Goal: Task Accomplishment & Management: Use online tool/utility

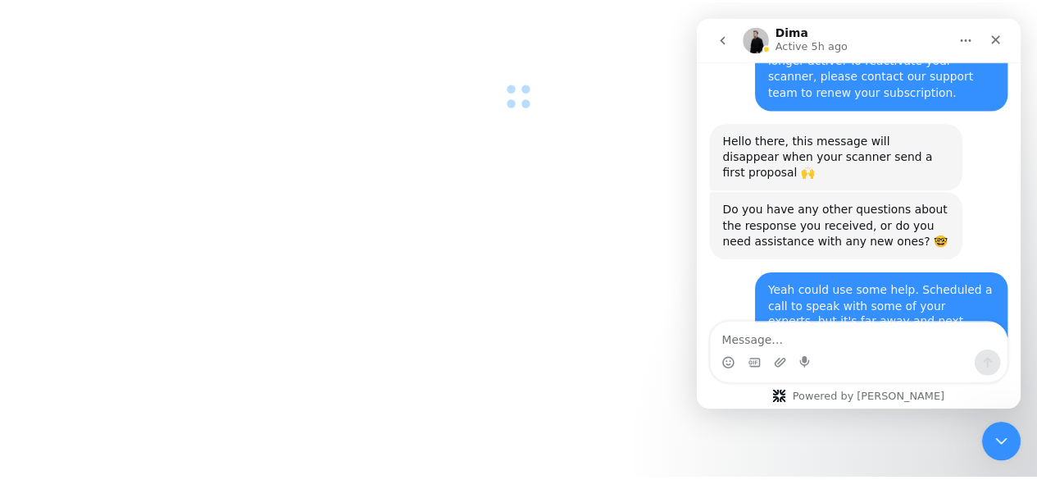
scroll to position [3194, 0]
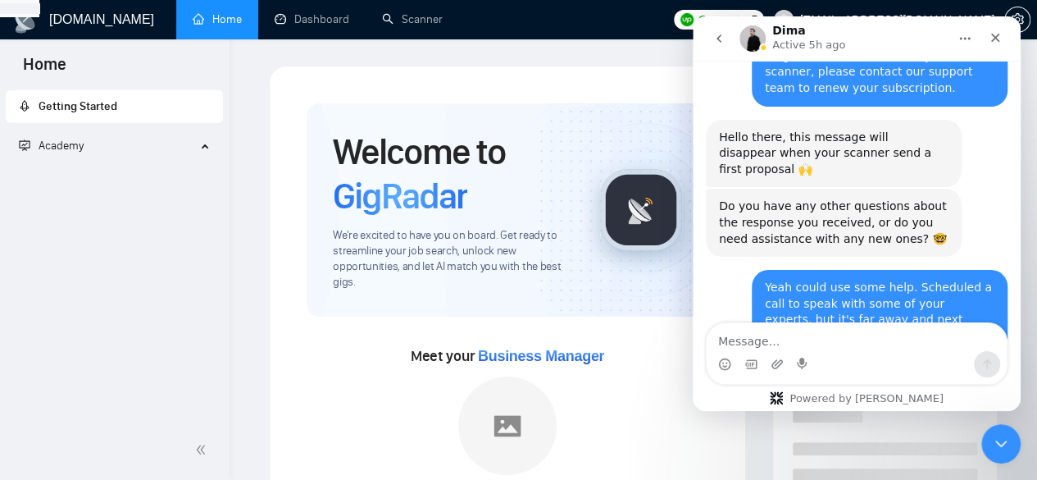
click at [831, 348] on textarea "Message…" at bounding box center [857, 337] width 300 height 28
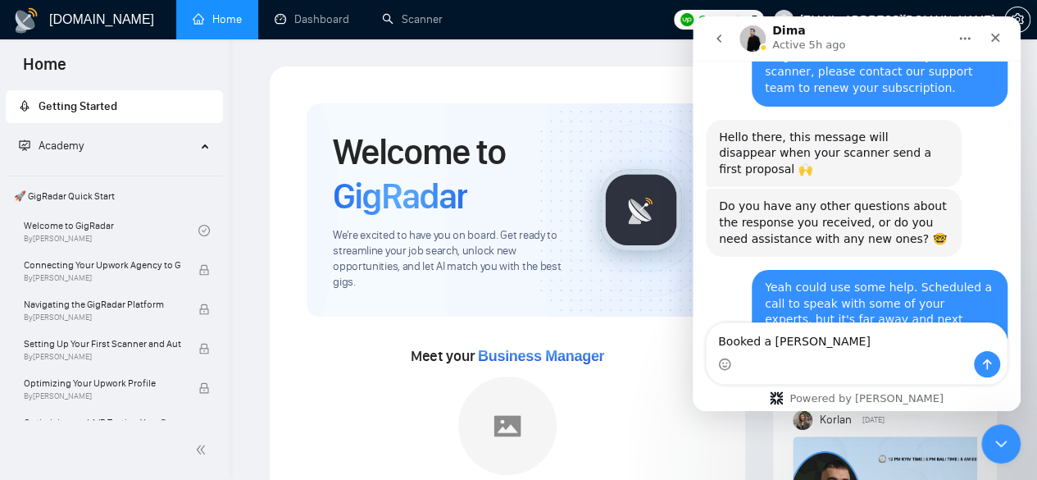
type textarea "Booked a time"
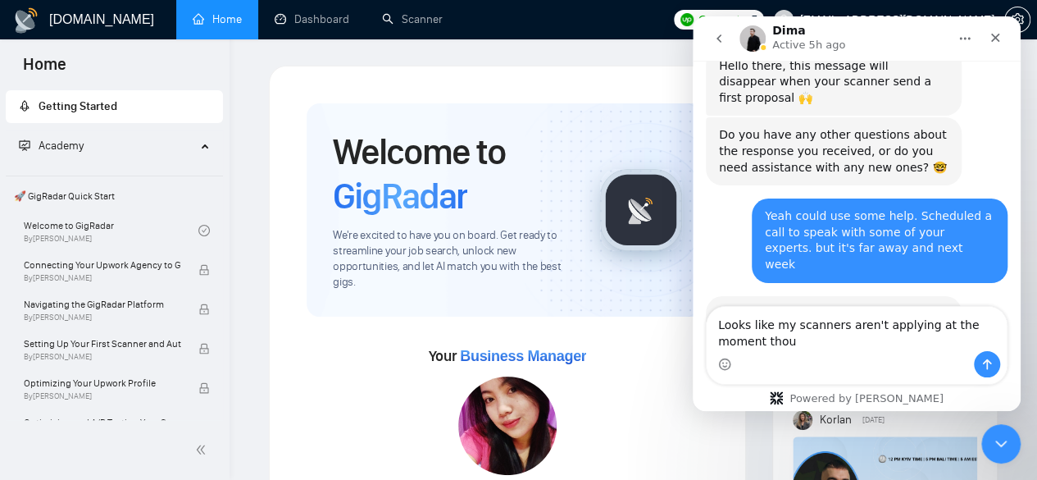
scroll to position [3282, 0]
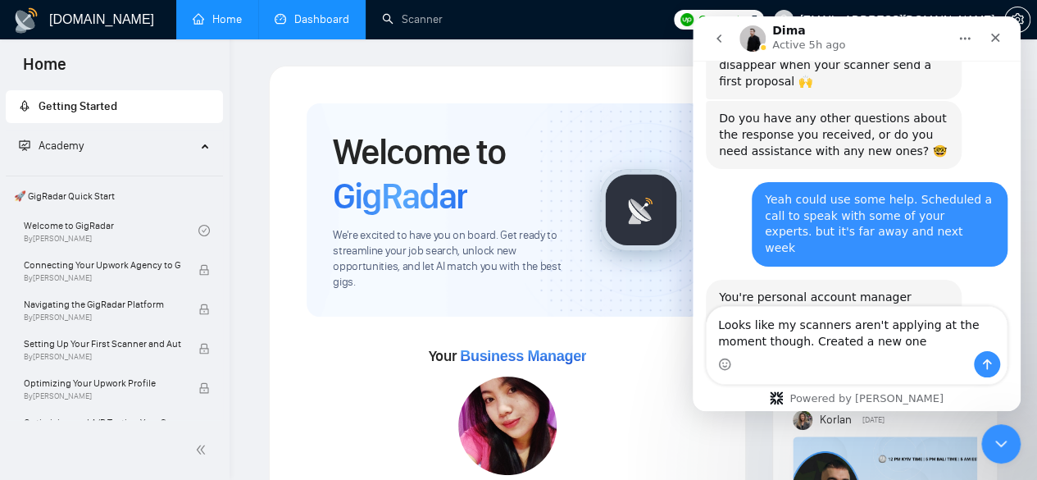
type textarea "Looks like my scanners aren't applying at the moment though. Created a new one"
click at [280, 12] on link "Dashboard" at bounding box center [312, 19] width 75 height 14
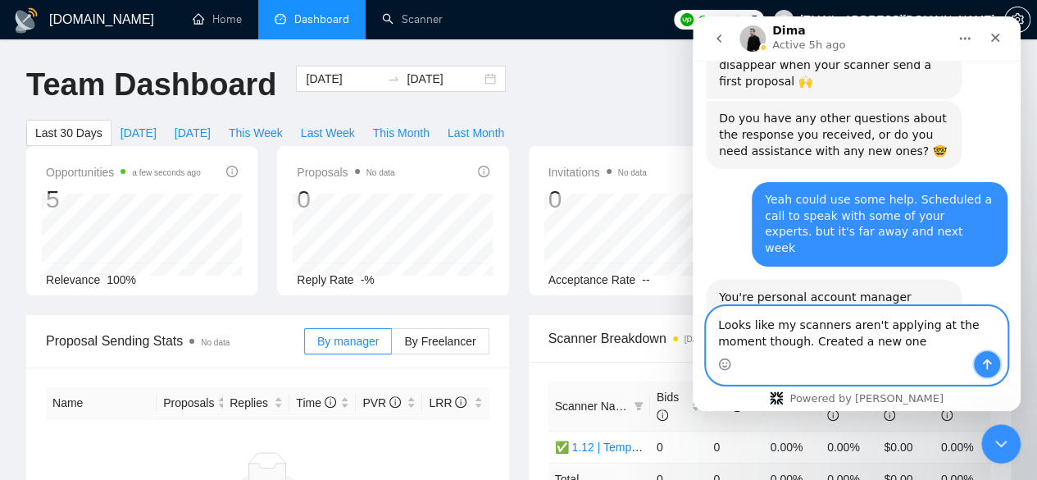
click at [994, 366] on button "Send a message…" at bounding box center [987, 364] width 26 height 26
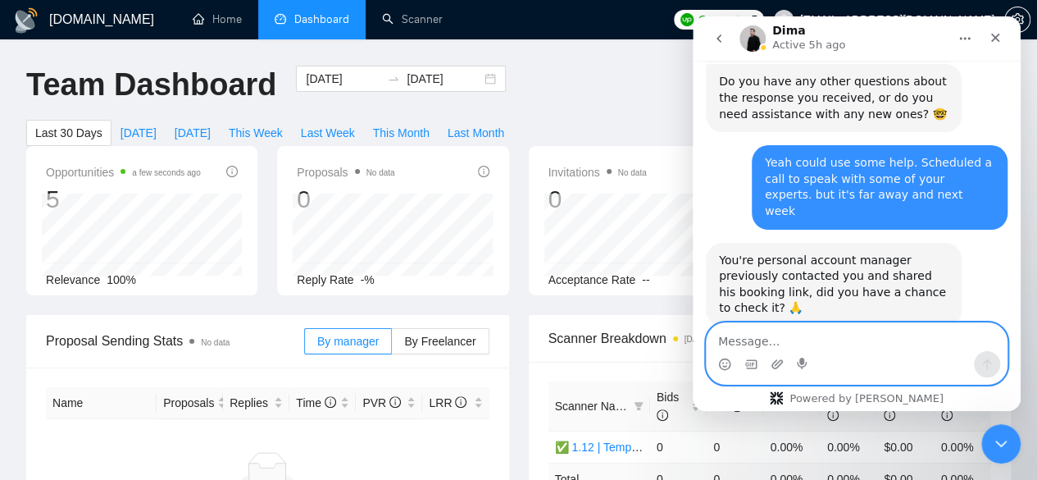
scroll to position [3319, 0]
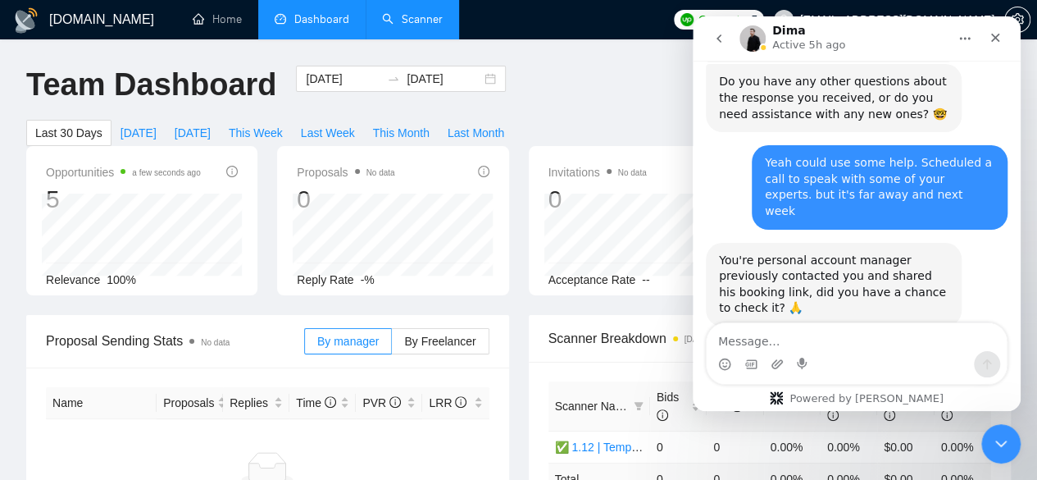
click at [418, 26] on link "Scanner" at bounding box center [412, 19] width 61 height 14
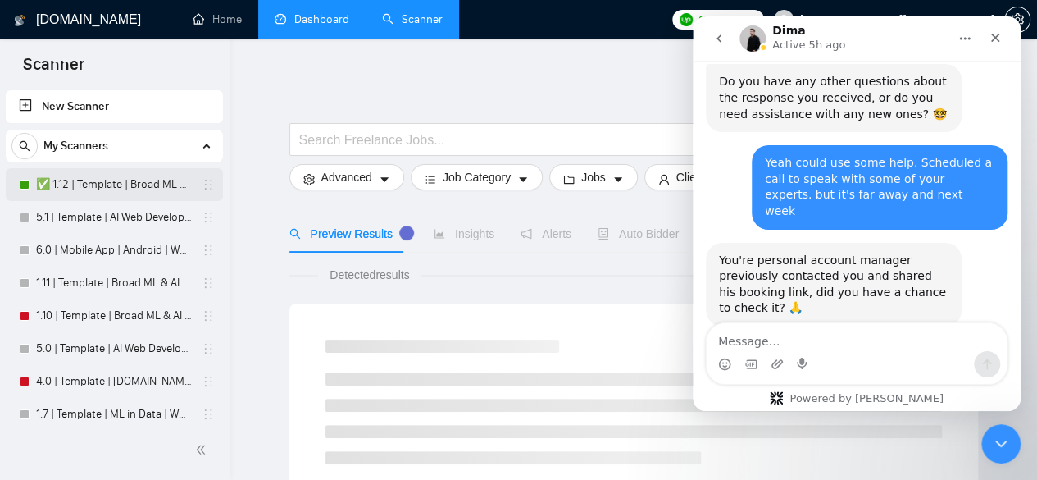
click at [104, 183] on link "✅ 1.12 | Template | Broad ML & AI | Worldwide" at bounding box center [114, 184] width 156 height 33
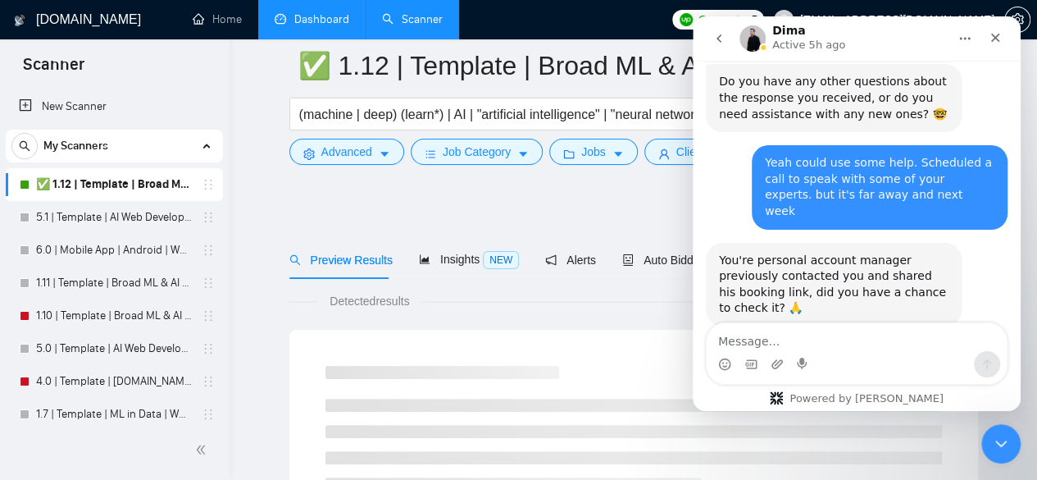
scroll to position [109, 0]
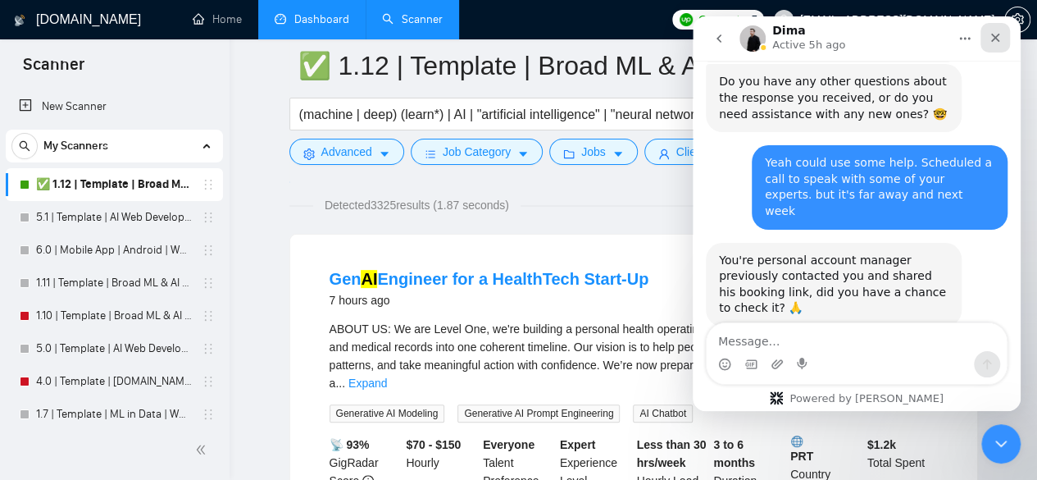
click at [1004, 36] on div "Close" at bounding box center [996, 38] width 30 height 30
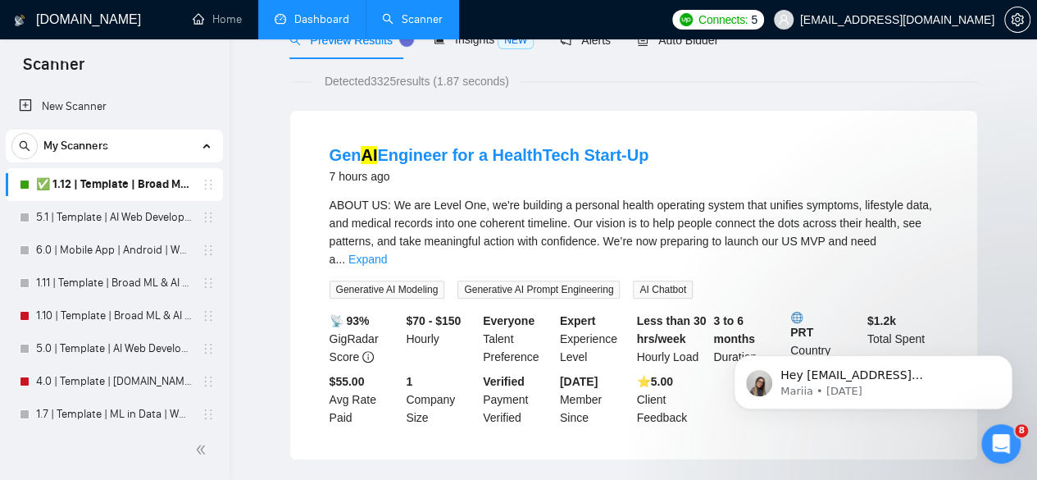
scroll to position [0, 0]
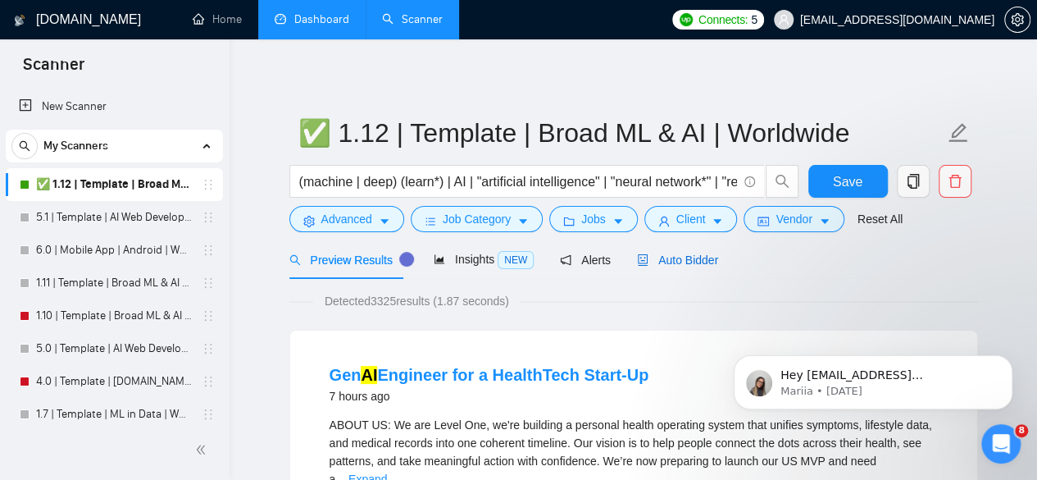
click at [645, 257] on span "Auto Bidder" at bounding box center [677, 259] width 81 height 13
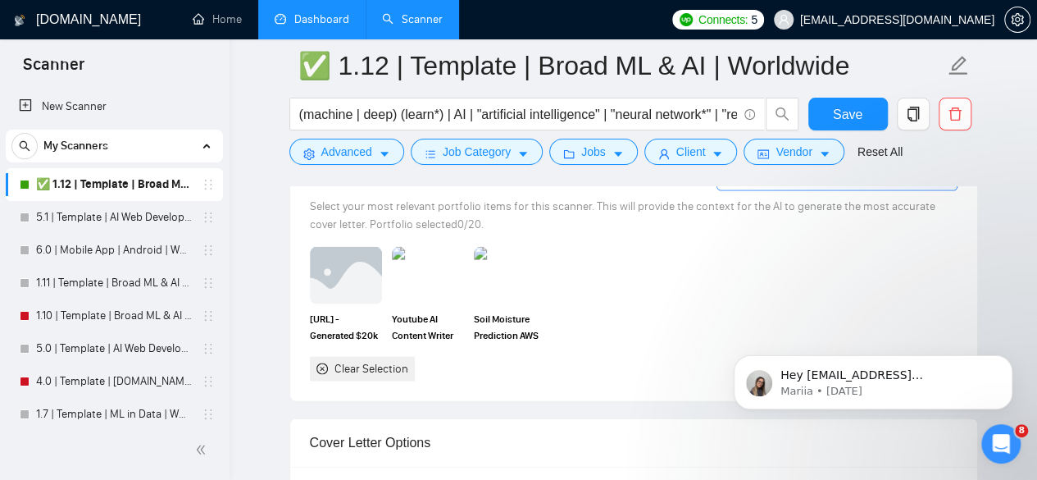
scroll to position [1421, 0]
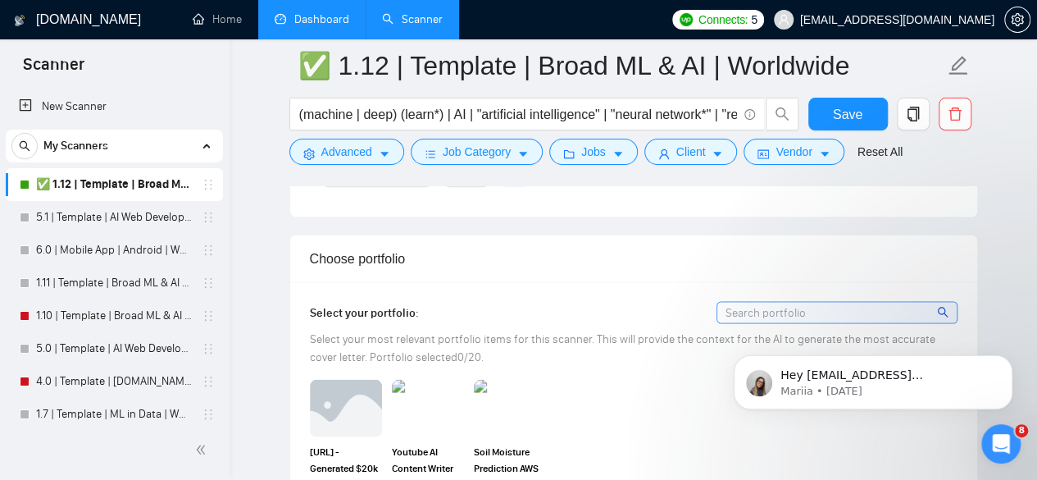
click at [741, 301] on div at bounding box center [837, 312] width 241 height 22
click at [741, 303] on input at bounding box center [836, 312] width 239 height 20
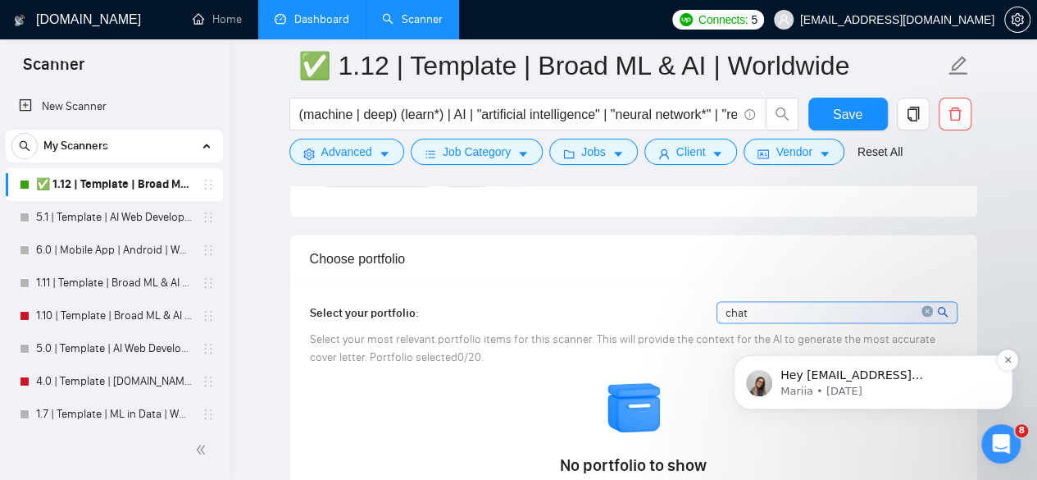
type input "chat"
click at [935, 374] on p "Hey [EMAIL_ADDRESS][DOMAIN_NAME], Looks like your Upwork agency ROC ran out of …" at bounding box center [886, 375] width 212 height 16
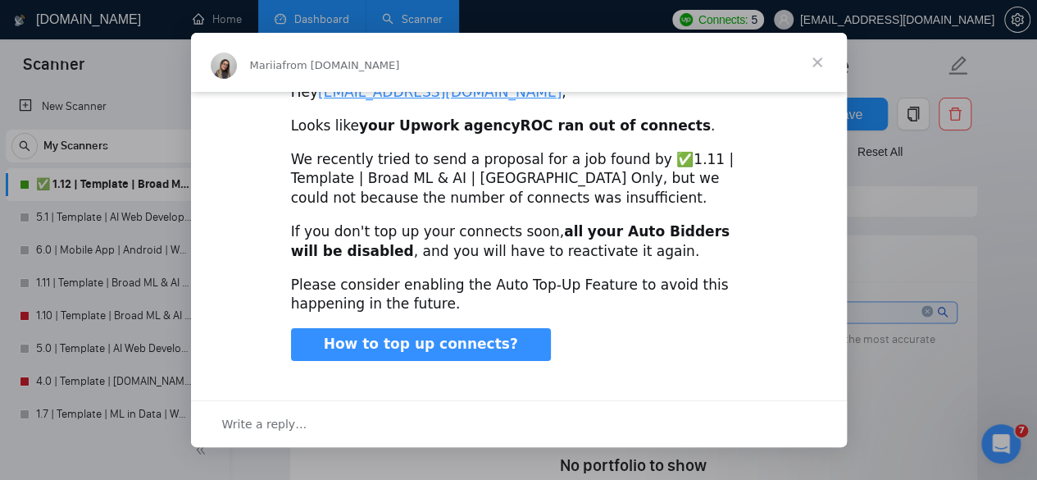
scroll to position [0, 0]
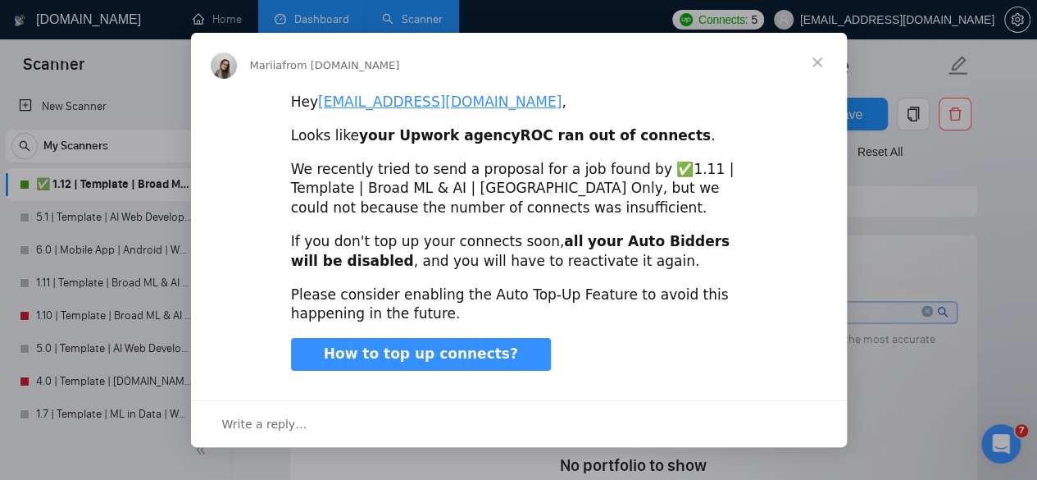
click at [808, 59] on span "Close" at bounding box center [817, 62] width 59 height 59
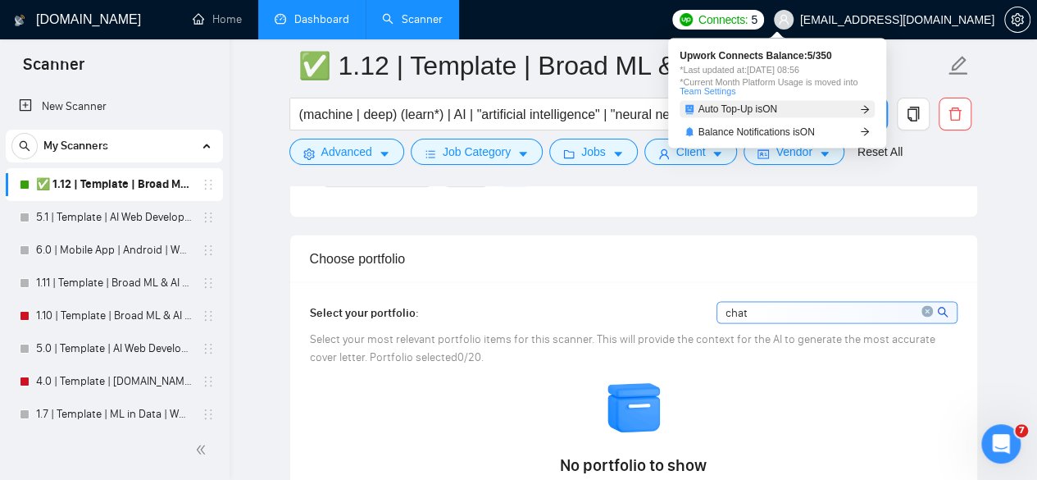
click at [778, 111] on span "Auto Top-Up is ON" at bounding box center [739, 109] width 80 height 10
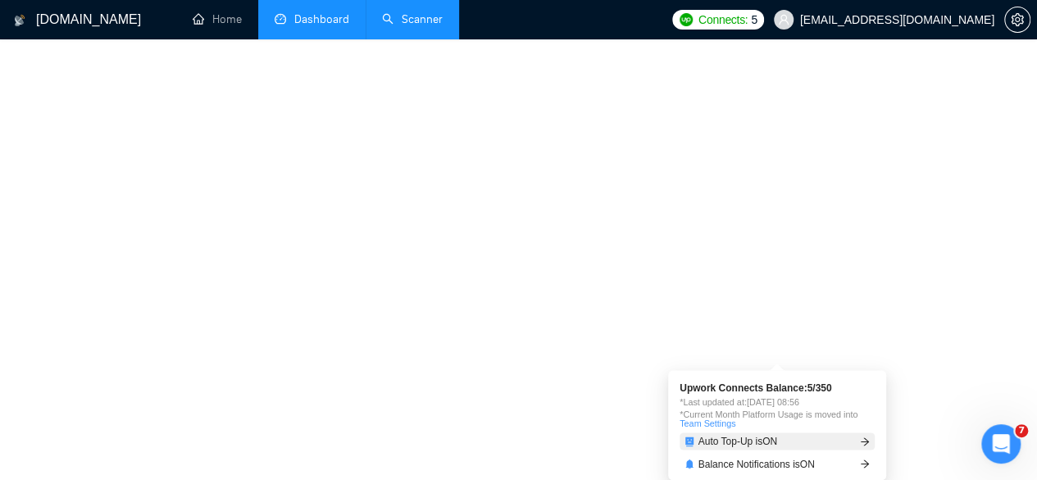
scroll to position [576, 0]
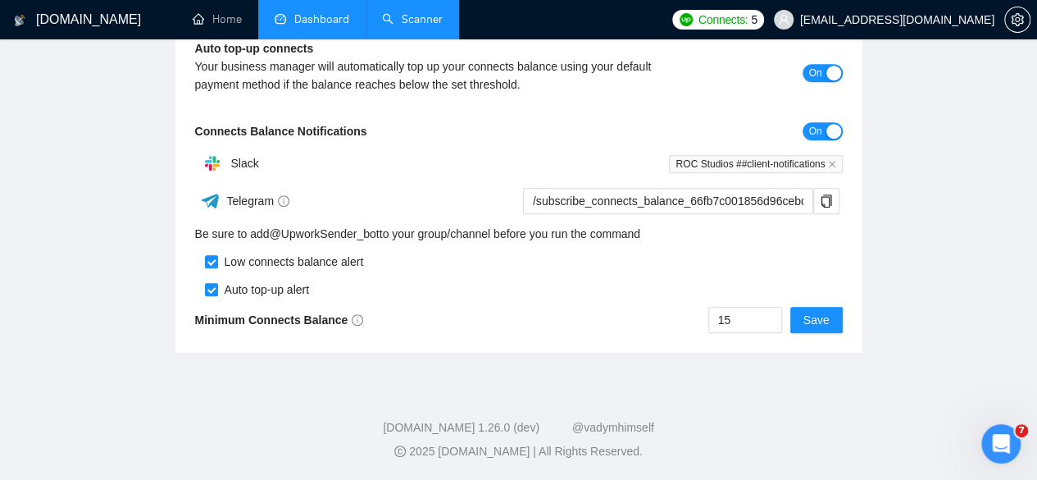
drag, startPoint x: 635, startPoint y: 303, endPoint x: 566, endPoint y: 322, distance: 71.6
click at [544, 314] on div "15 Save" at bounding box center [681, 320] width 324 height 26
click at [1005, 433] on div "Open Intercom Messenger" at bounding box center [999, 441] width 54 height 54
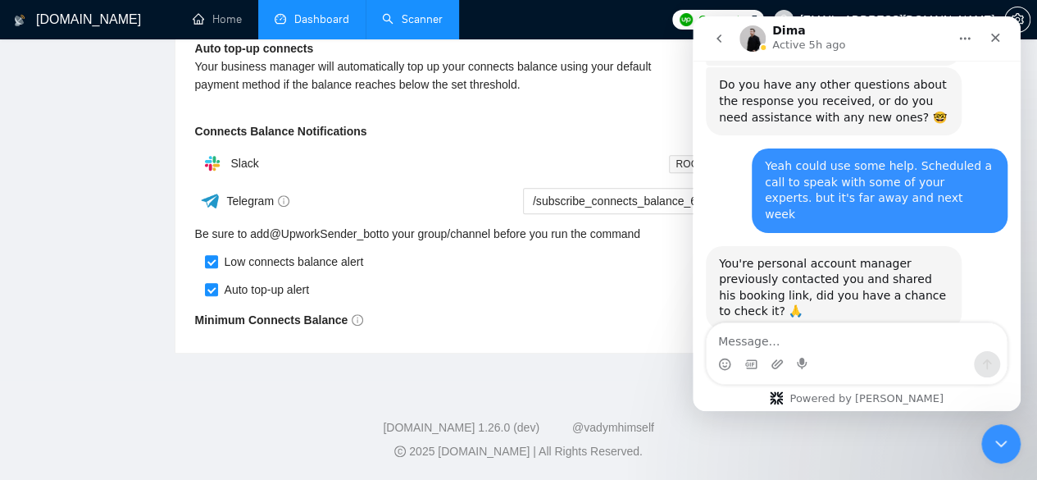
scroll to position [3319, 0]
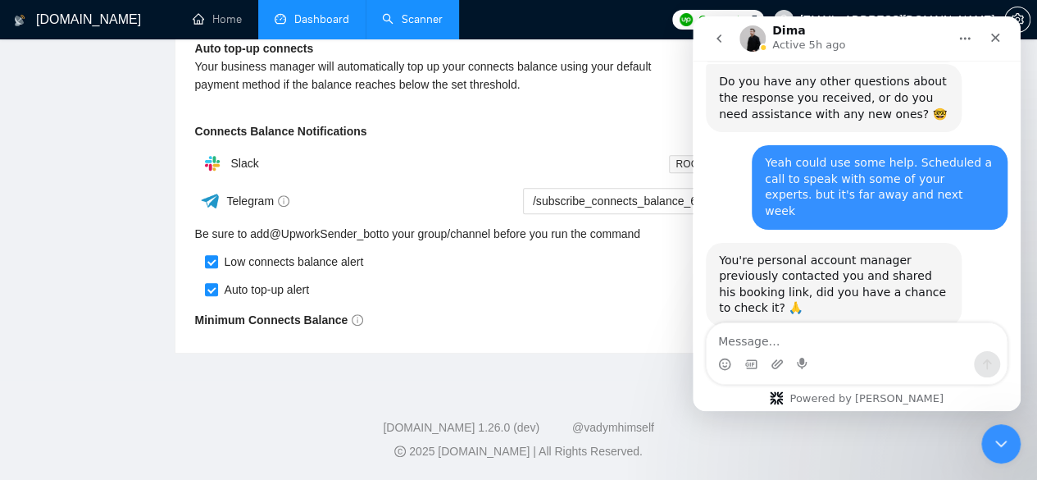
click at [715, 37] on icon "go back" at bounding box center [718, 38] width 13 height 13
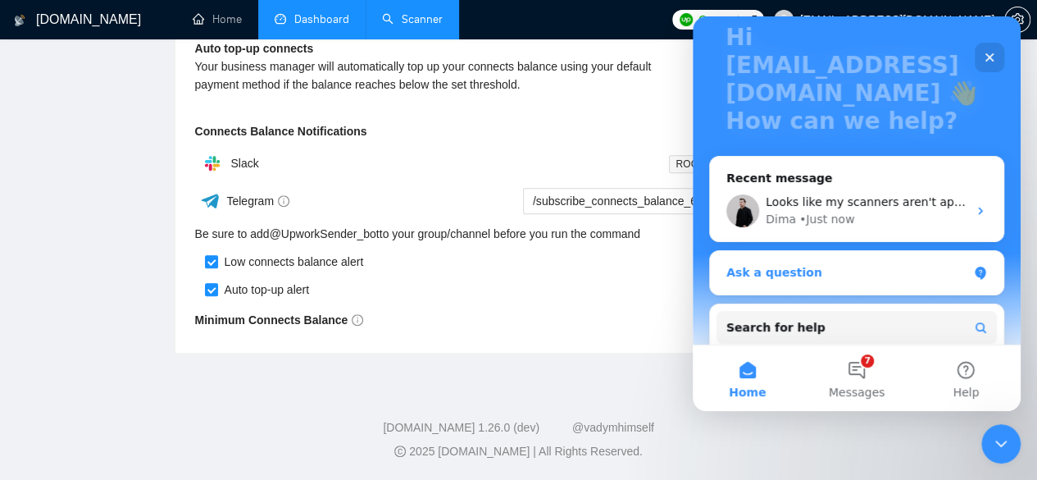
scroll to position [218, 0]
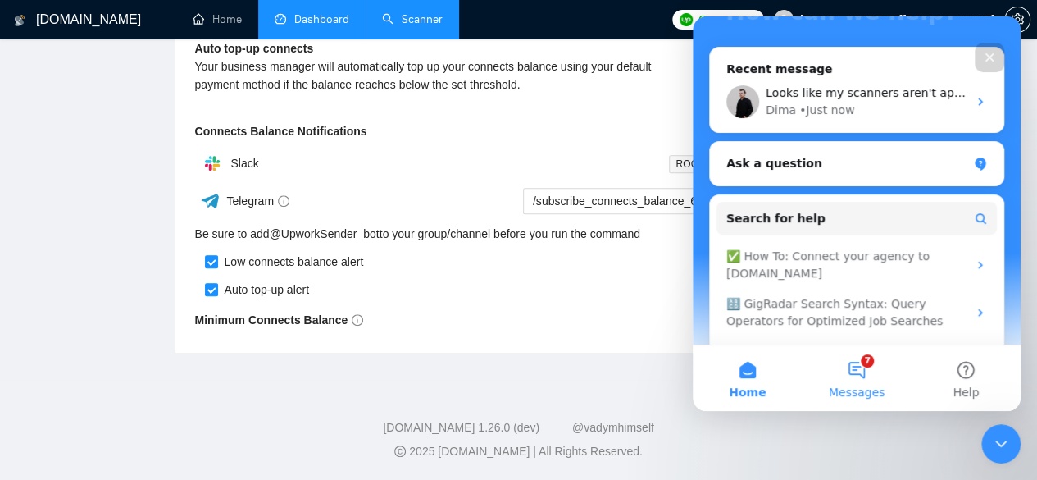
click at [874, 353] on button "7 Messages" at bounding box center [856, 378] width 109 height 66
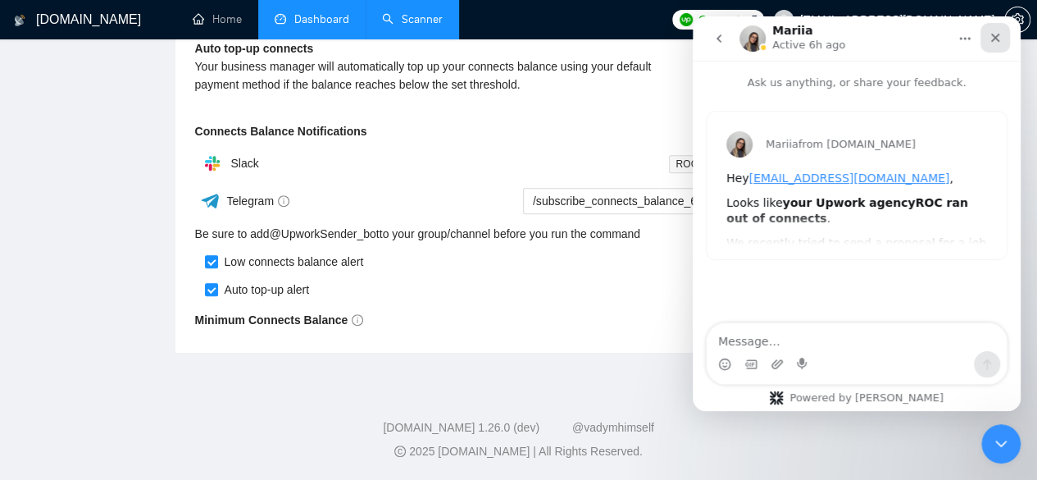
click at [995, 35] on icon "Close" at bounding box center [995, 37] width 13 height 13
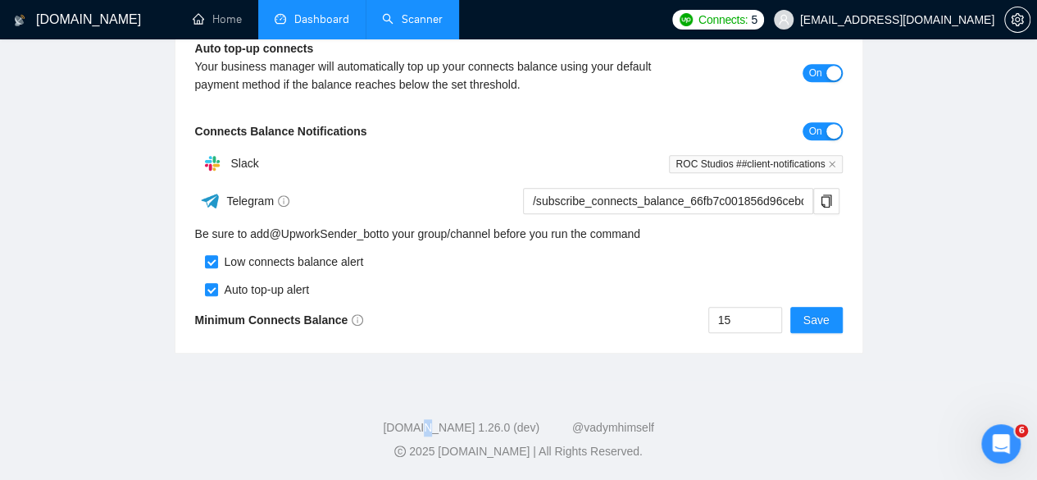
drag, startPoint x: 513, startPoint y: 394, endPoint x: 442, endPoint y: 394, distance: 71.3
click at [442, 394] on footer "[DOMAIN_NAME] 1.26.0 (dev) @vadymhimself 2025 [DOMAIN_NAME] | All Rights Reserv…" at bounding box center [518, 430] width 1037 height 100
click at [1013, 446] on div "Open Intercom Messenger" at bounding box center [999, 441] width 54 height 54
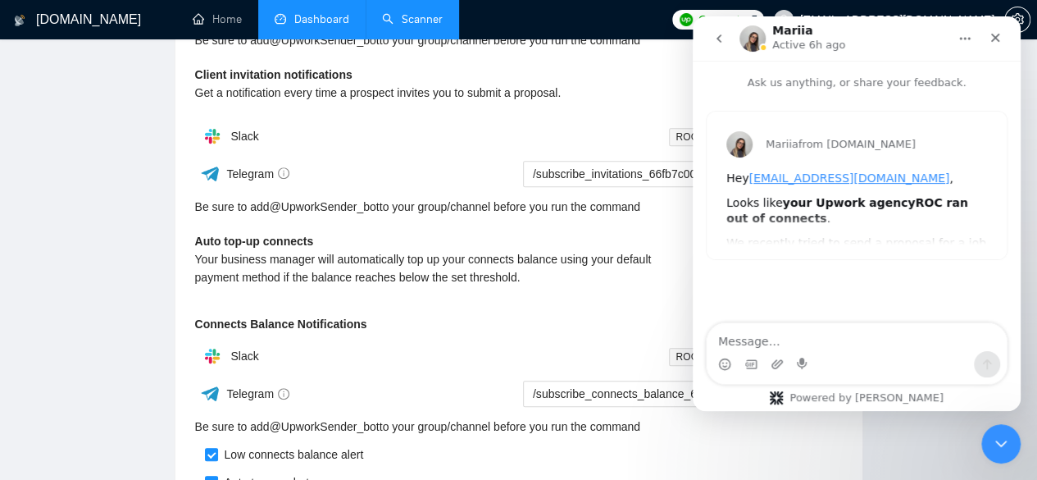
scroll to position [357, 0]
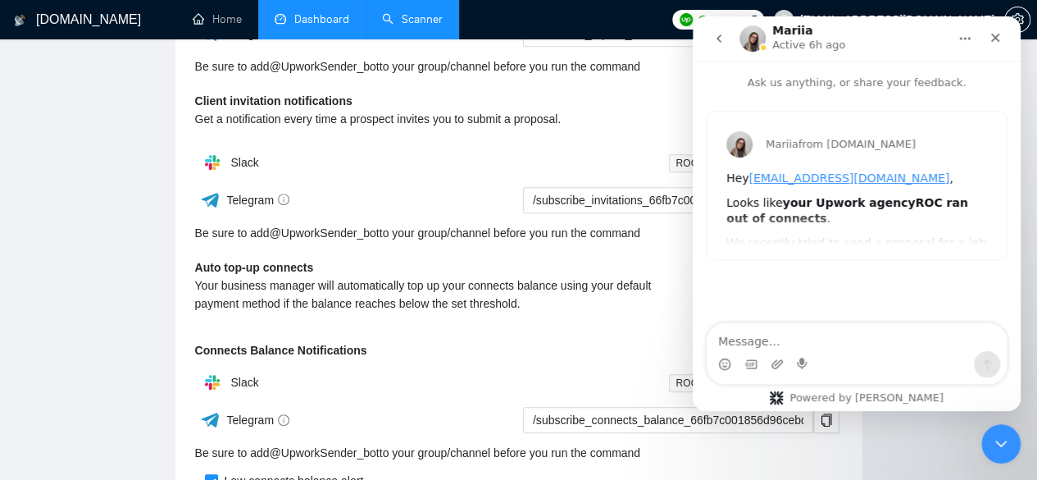
click at [794, 339] on textarea "Message…" at bounding box center [857, 337] width 300 height 28
type textarea "Can you double check? Topped up last night"
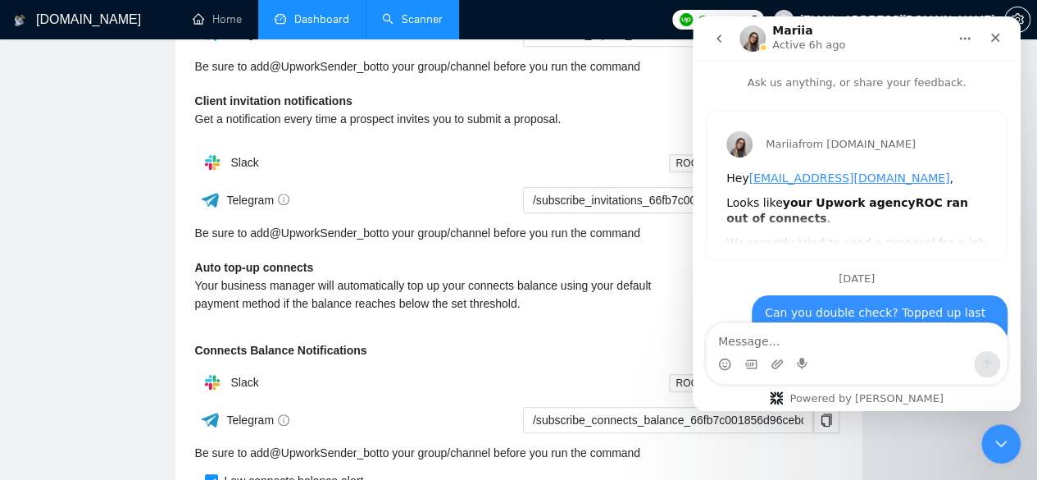
scroll to position [25, 0]
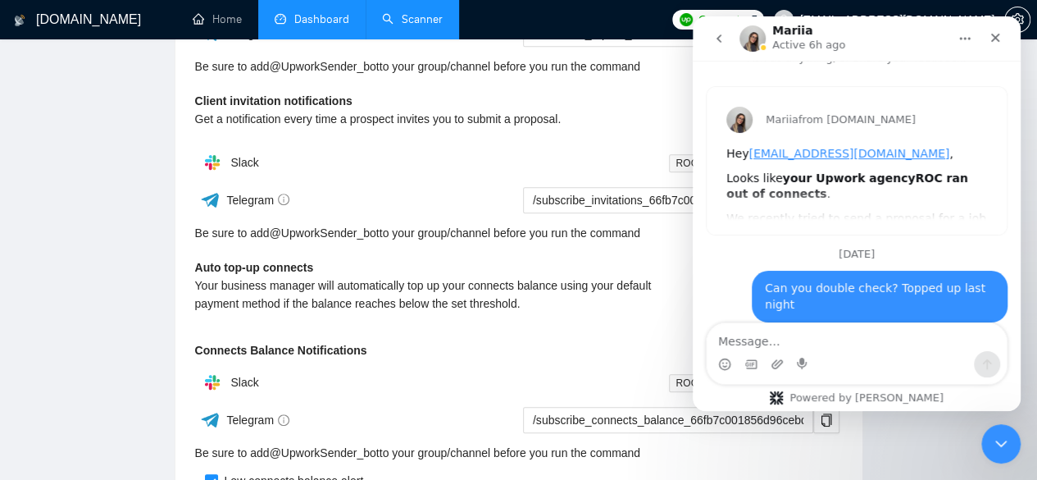
click at [714, 40] on icon "go back" at bounding box center [718, 38] width 13 height 13
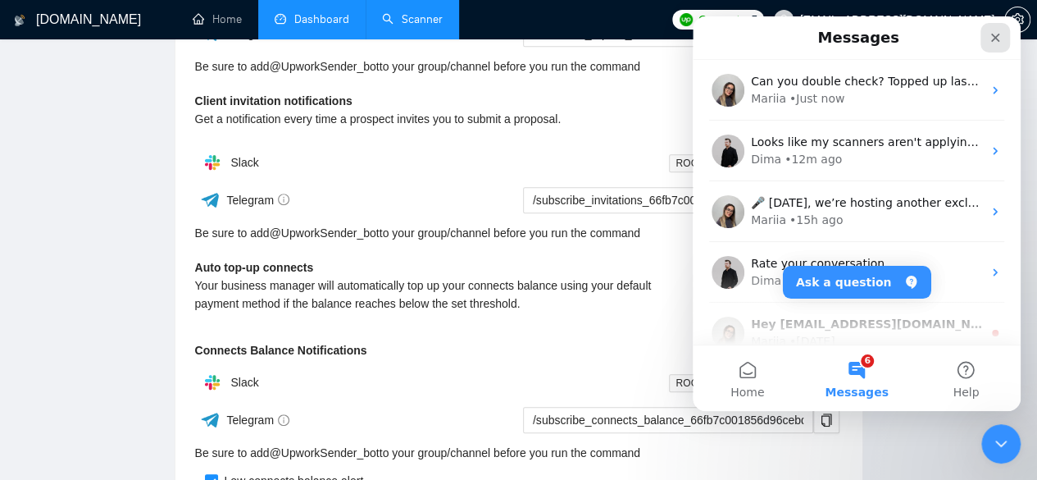
drag, startPoint x: 999, startPoint y: 32, endPoint x: 1692, endPoint y: 48, distance: 692.9
click at [999, 32] on icon "Close" at bounding box center [995, 37] width 13 height 13
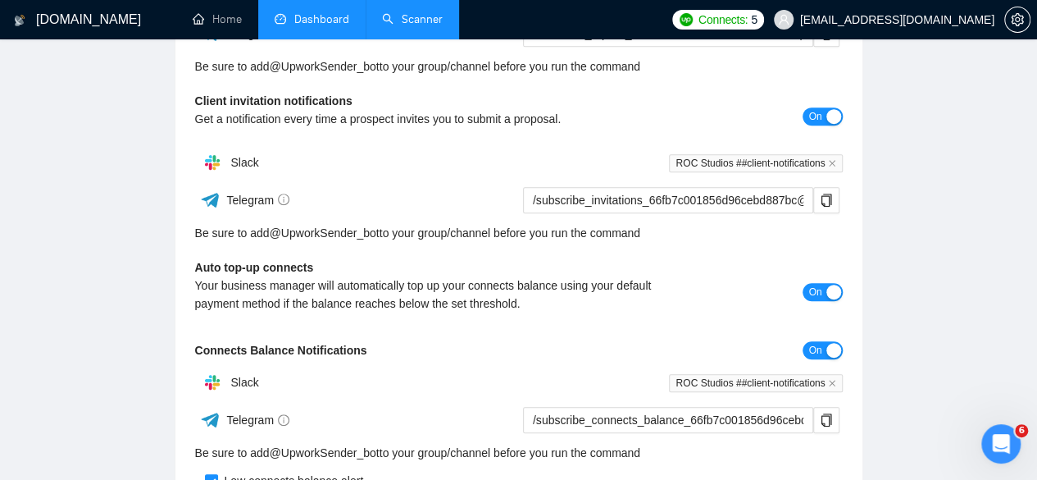
click at [940, 262] on main "Team Settings [EMAIL_ADDRESS][DOMAIN_NAME] Preferences Subscription Members Int…" at bounding box center [518, 140] width 985 height 864
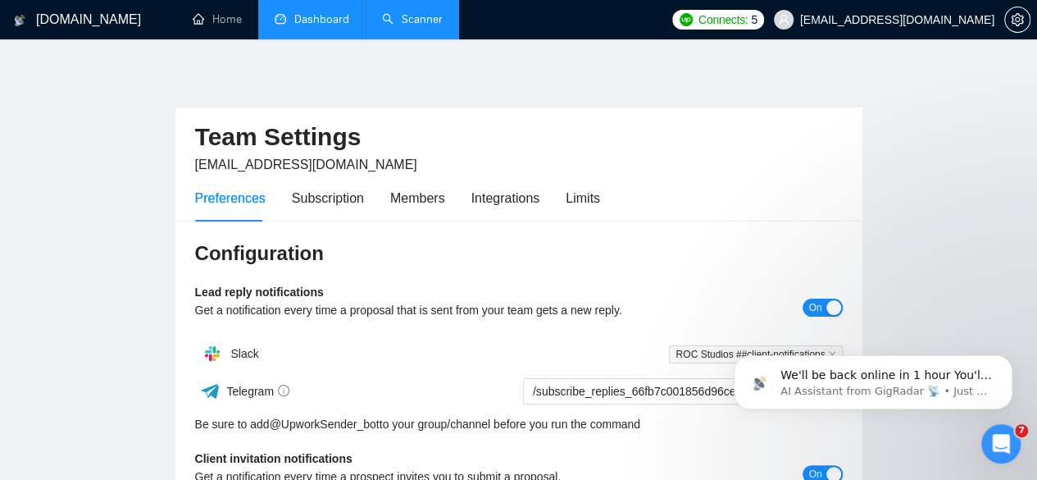
click at [407, 16] on link "Scanner" at bounding box center [412, 19] width 61 height 14
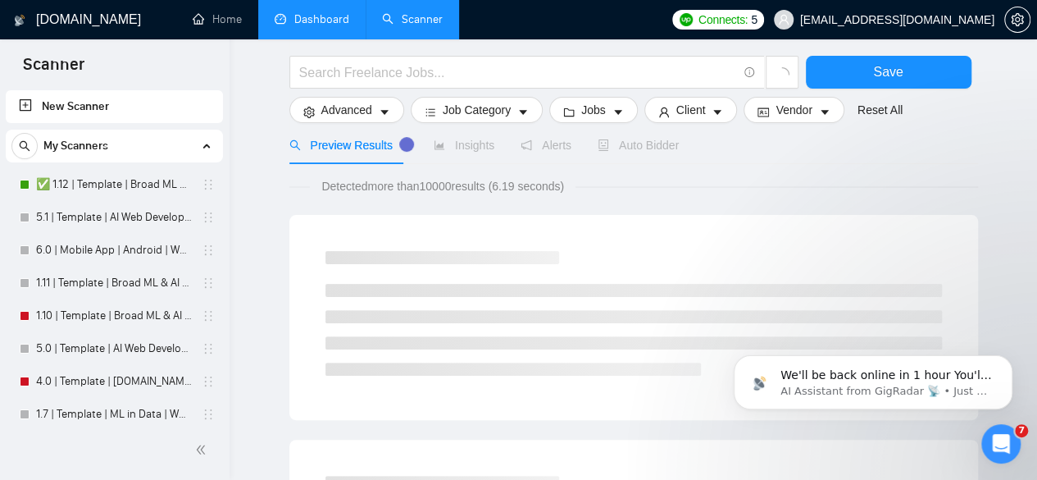
scroll to position [109, 0]
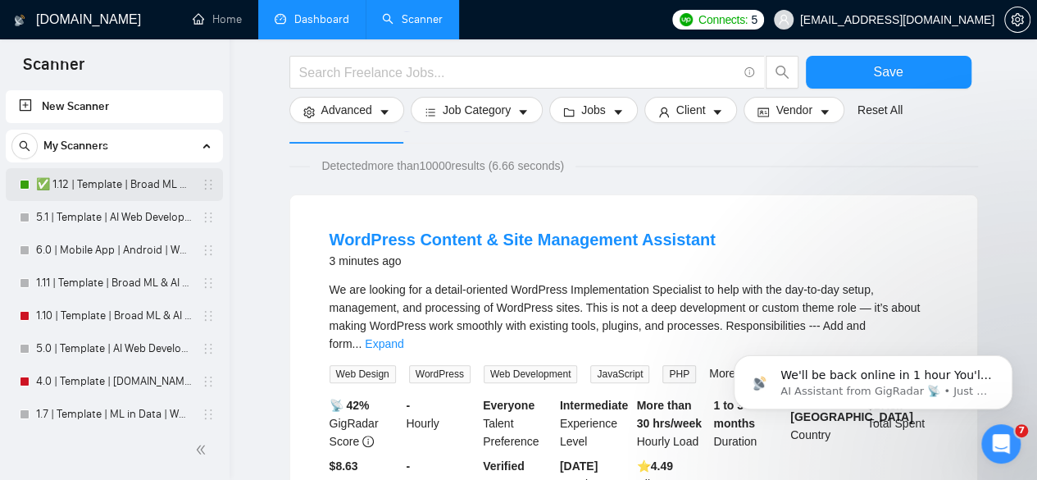
click at [85, 179] on link "✅ 1.12 | Template | Broad ML & AI | Worldwide" at bounding box center [114, 184] width 156 height 33
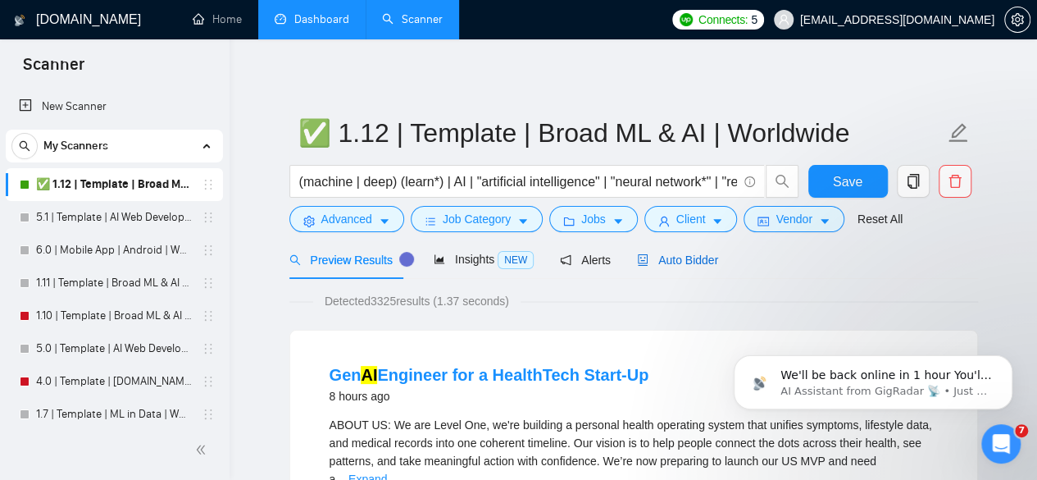
click at [692, 257] on span "Auto Bidder" at bounding box center [677, 259] width 81 height 13
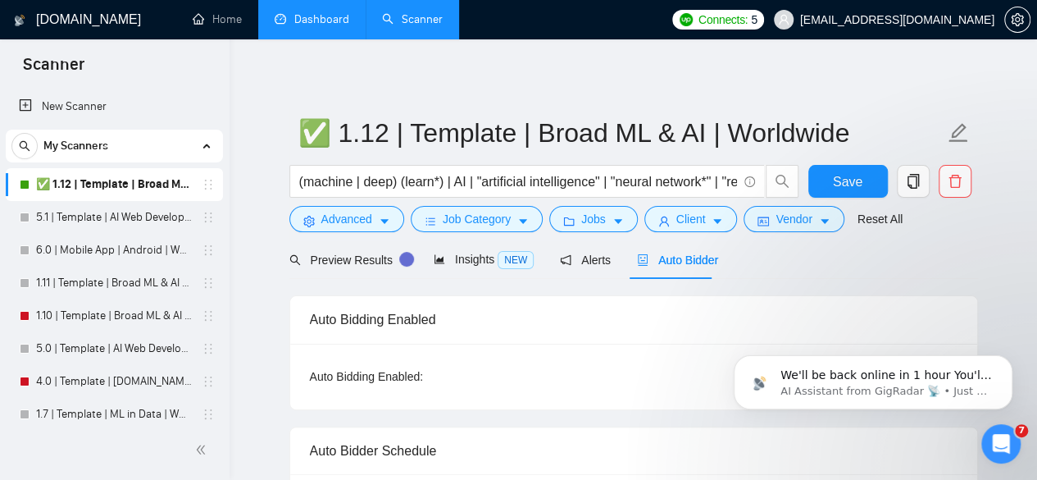
scroll to position [109, 0]
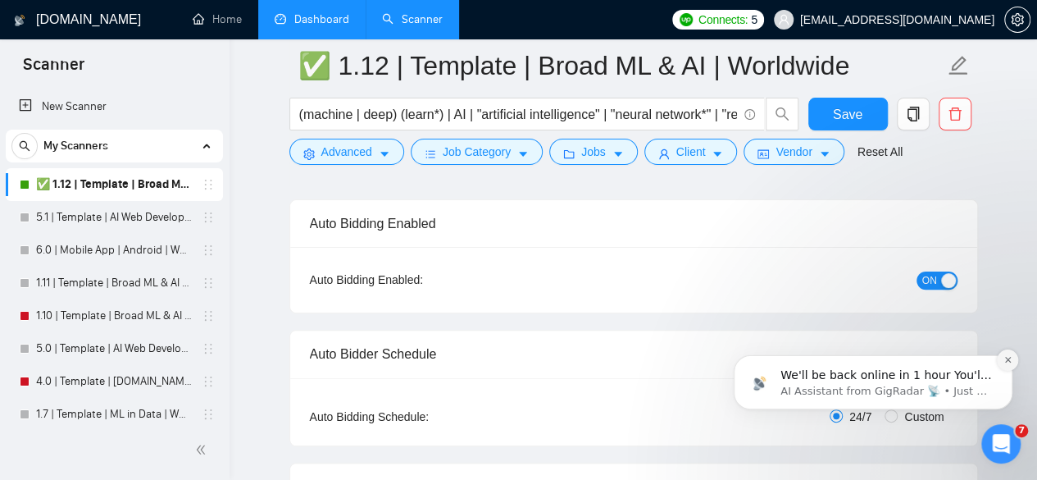
click at [1018, 356] on div "We'll be back online in 1 hour You'll get replies here and to [EMAIL_ADDRESS][D…" at bounding box center [873, 306] width 302 height 205
click at [1003, 360] on icon "Dismiss notification" at bounding box center [1007, 359] width 9 height 9
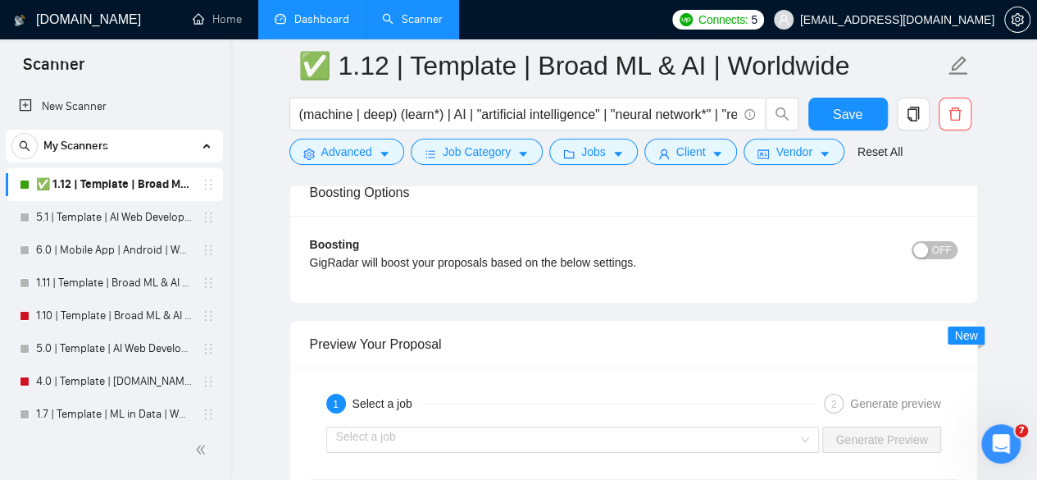
scroll to position [3060, 0]
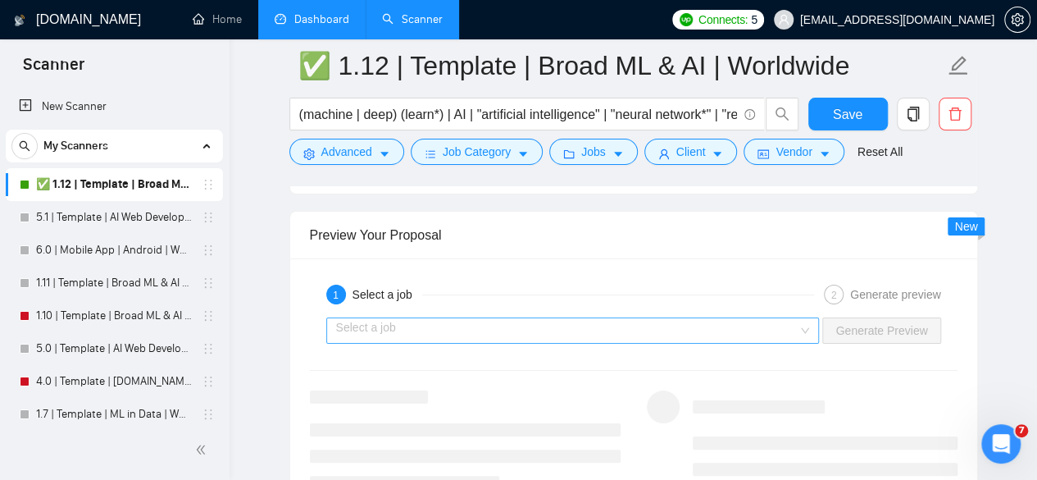
click at [721, 321] on input "search" at bounding box center [567, 330] width 462 height 25
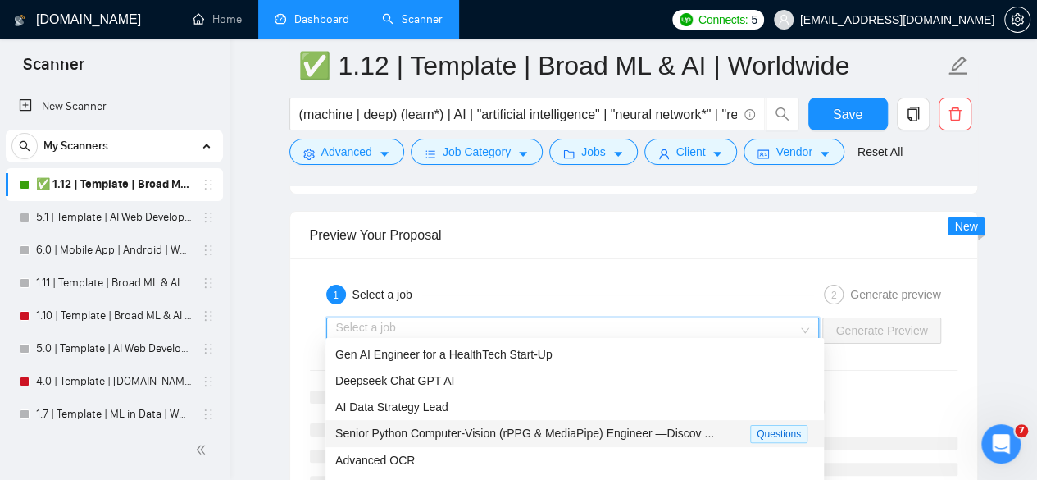
click at [608, 429] on span "Senior Python Computer-Vision (rPPG & MediaPipe) Engineer —Discov ..." at bounding box center [524, 432] width 379 height 13
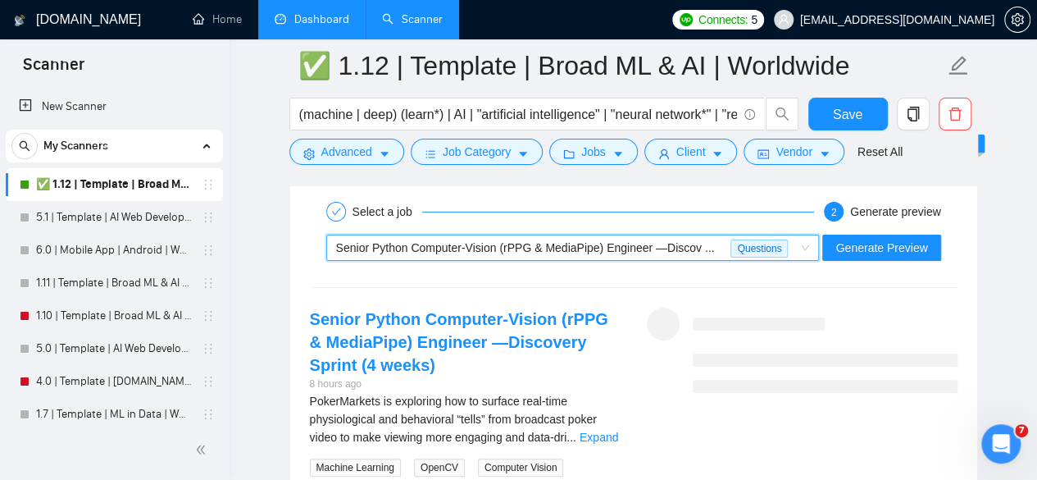
scroll to position [3170, 0]
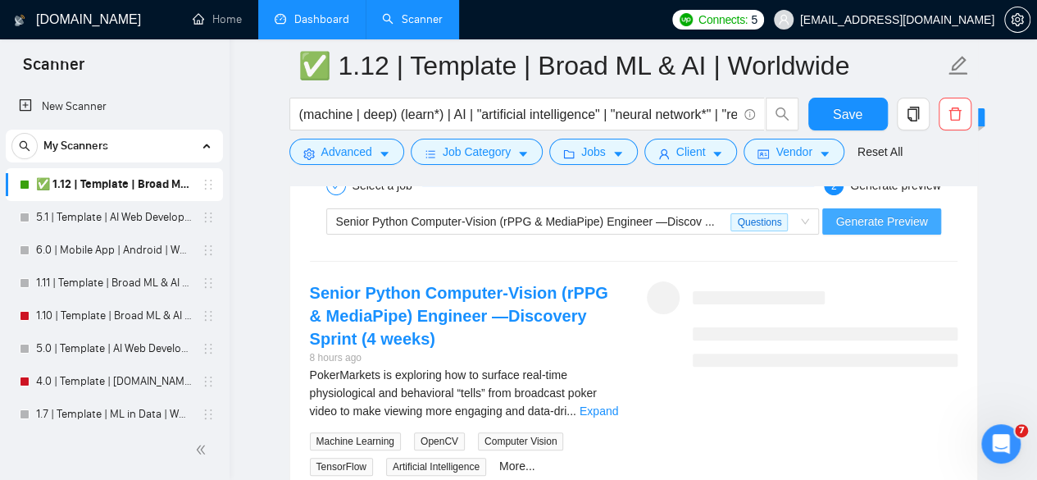
click at [910, 223] on button "Generate Preview" at bounding box center [881, 221] width 118 height 26
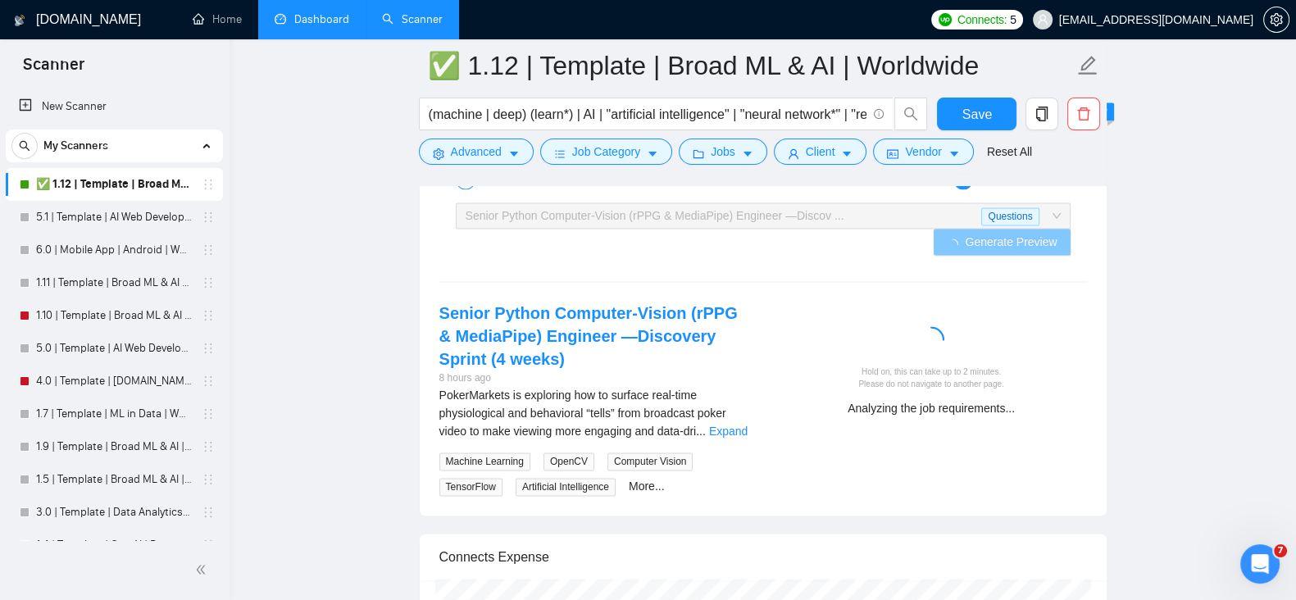
scroll to position [3142, 0]
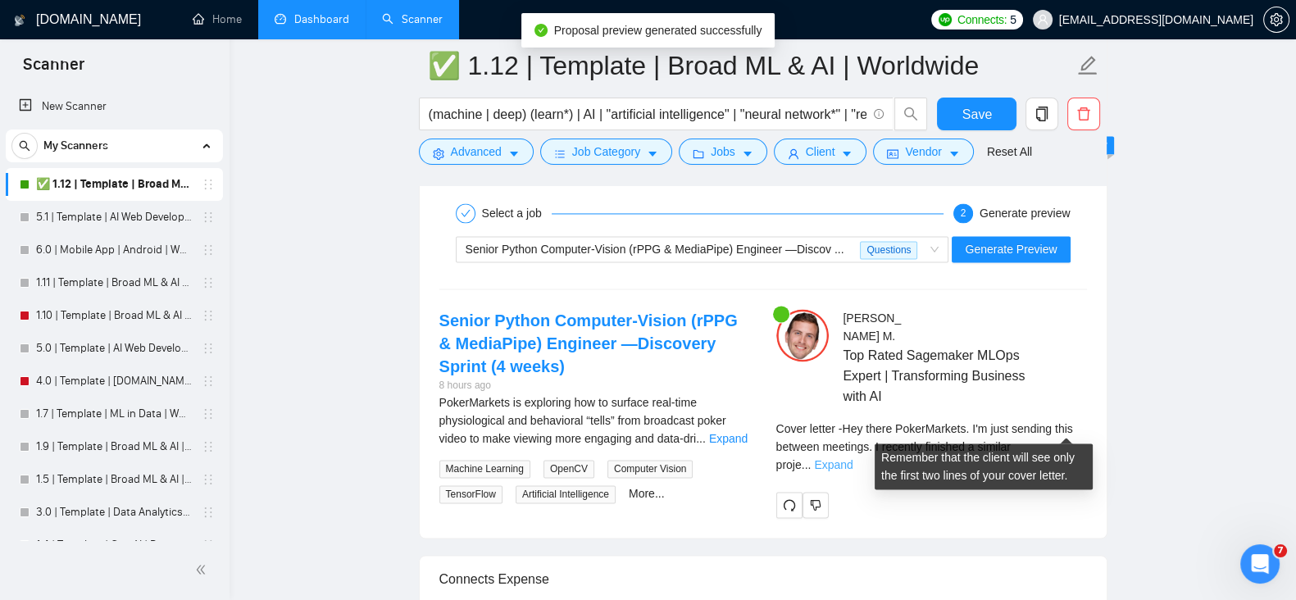
click at [853, 458] on link "Expand" at bounding box center [833, 464] width 39 height 13
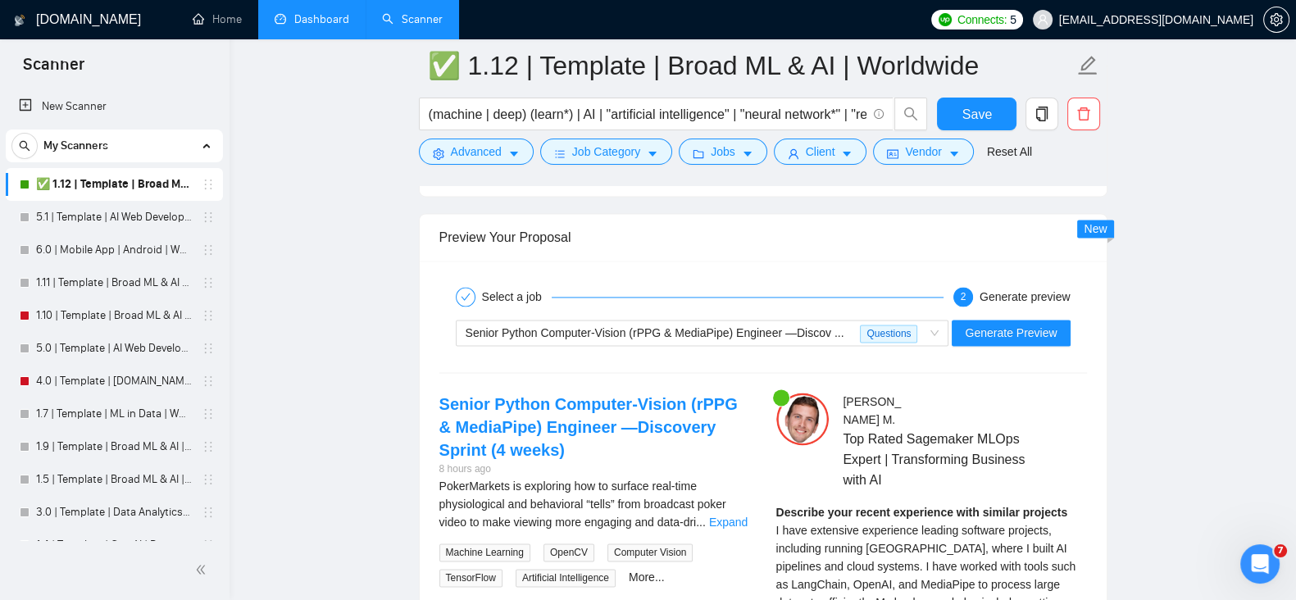
scroll to position [3006, 0]
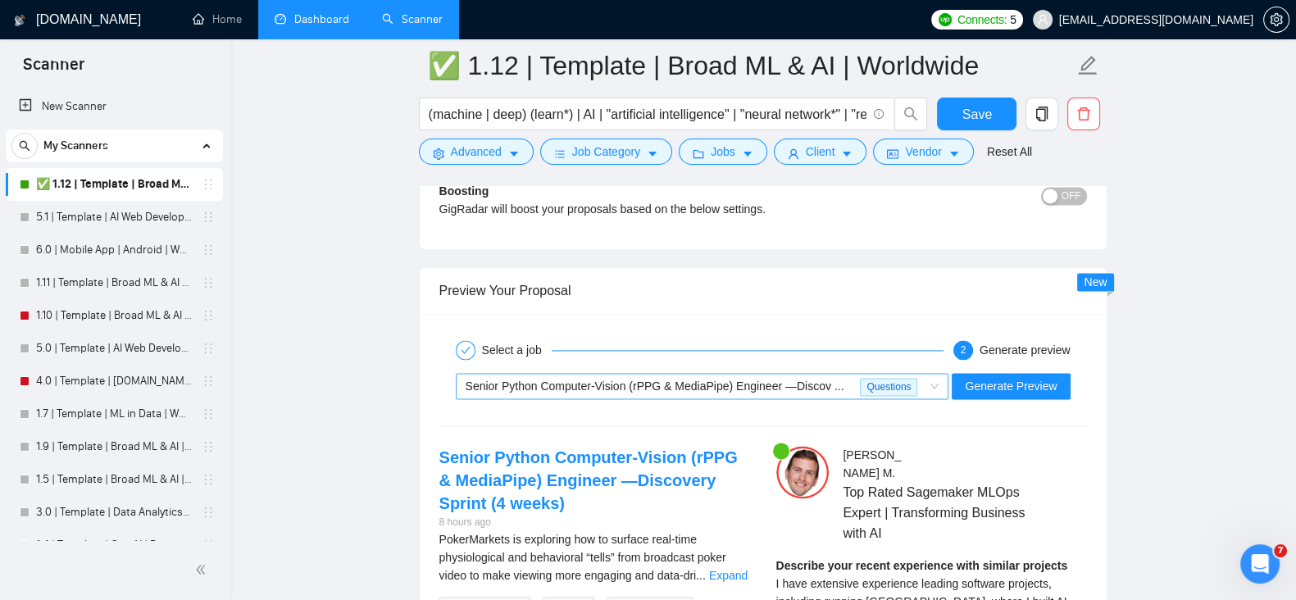
click at [776, 380] on span "Senior Python Computer-Vision (rPPG & MediaPipe) Engineer —Discov ..." at bounding box center [655, 386] width 379 height 13
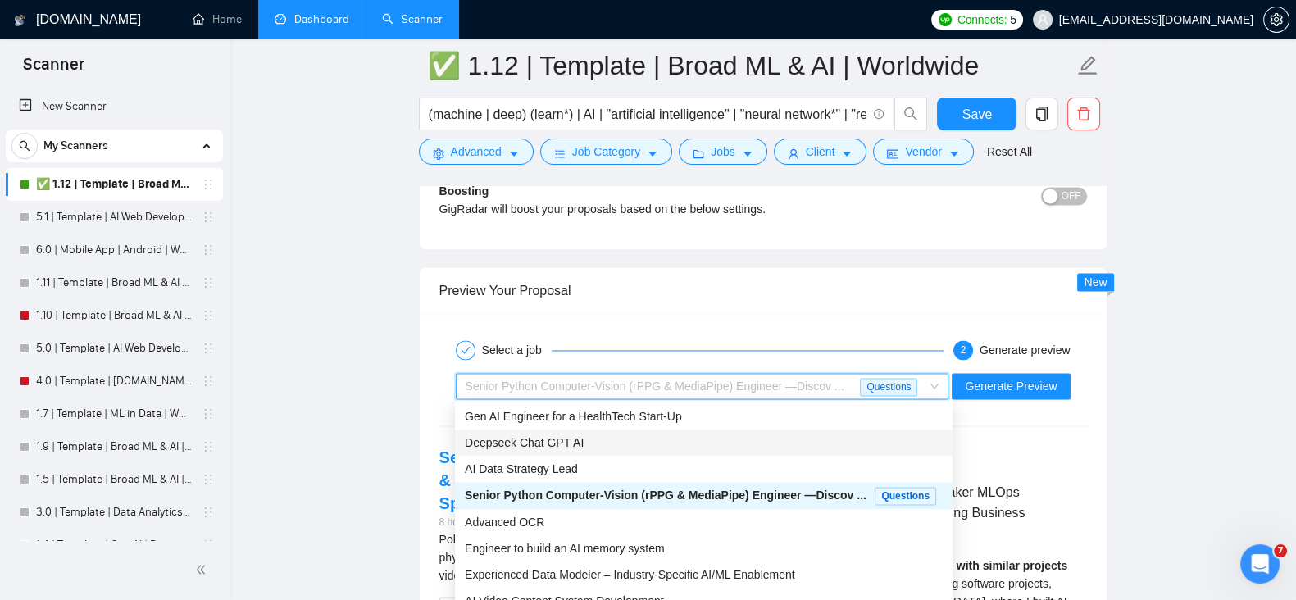
click at [735, 444] on div "Deepseek Chat GPT AI" at bounding box center [704, 443] width 478 height 18
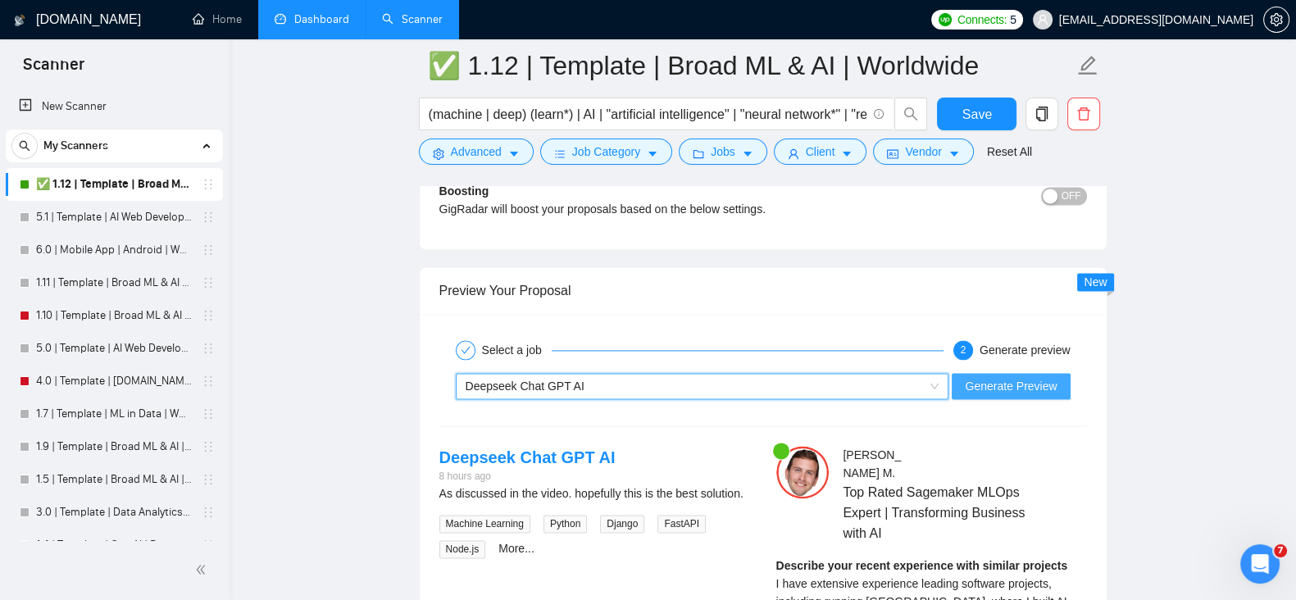
click at [1049, 382] on button "Generate Preview" at bounding box center [1011, 386] width 118 height 26
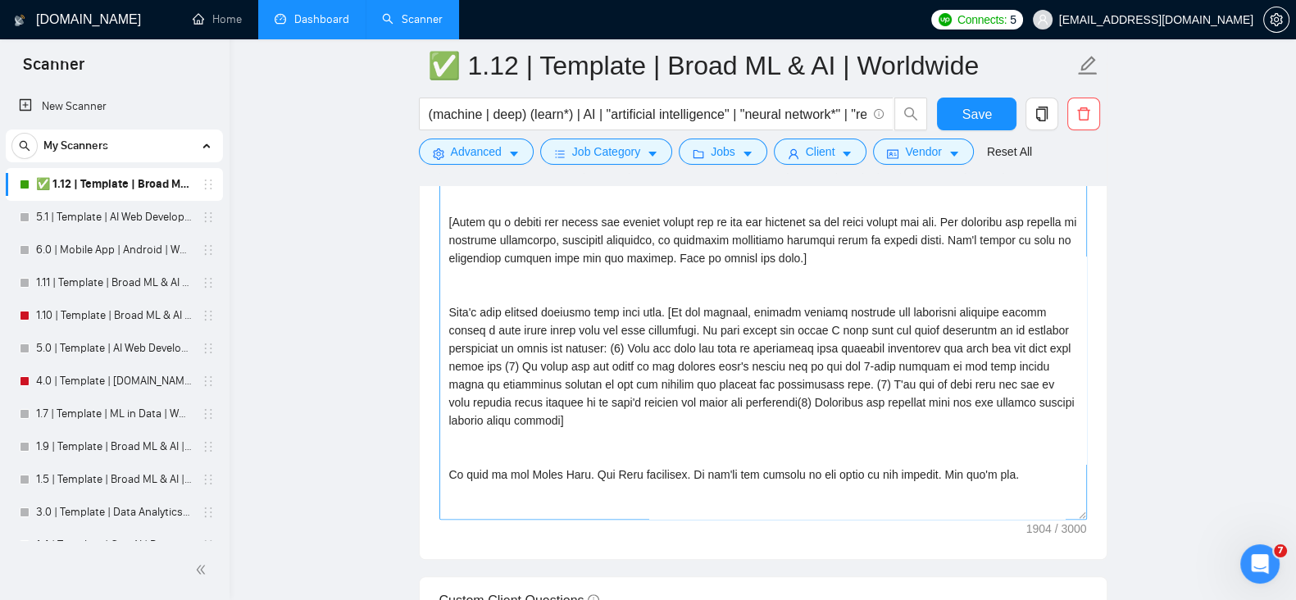
scroll to position [136, 0]
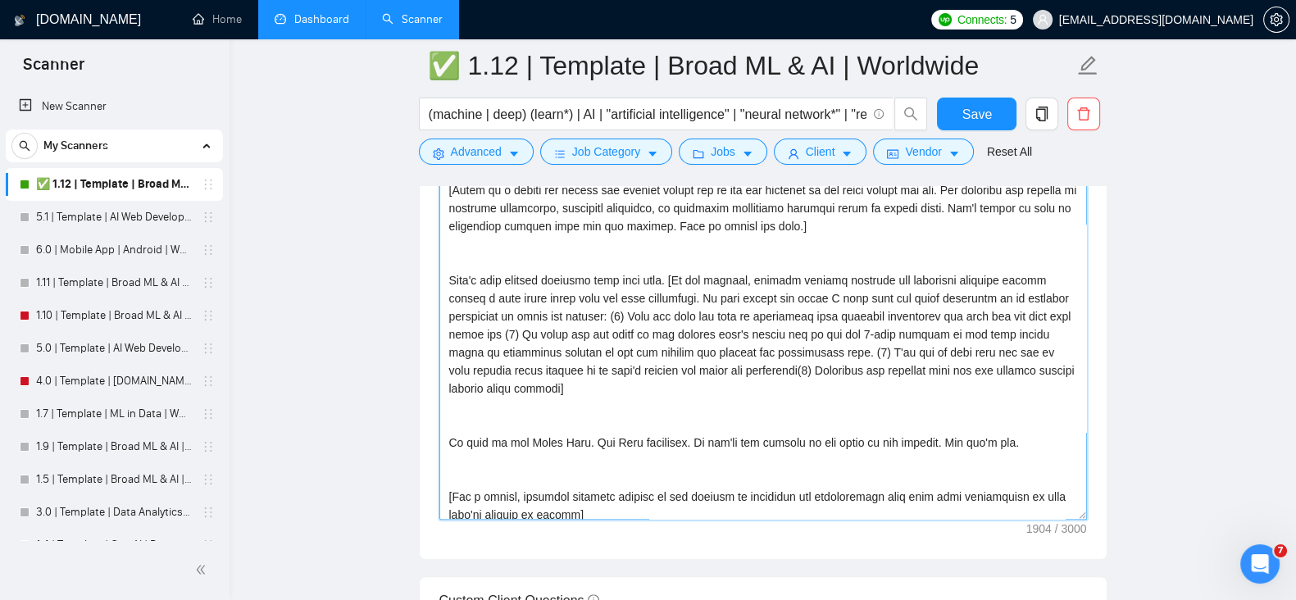
click at [695, 280] on textarea "Cover letter template:" at bounding box center [763, 335] width 648 height 369
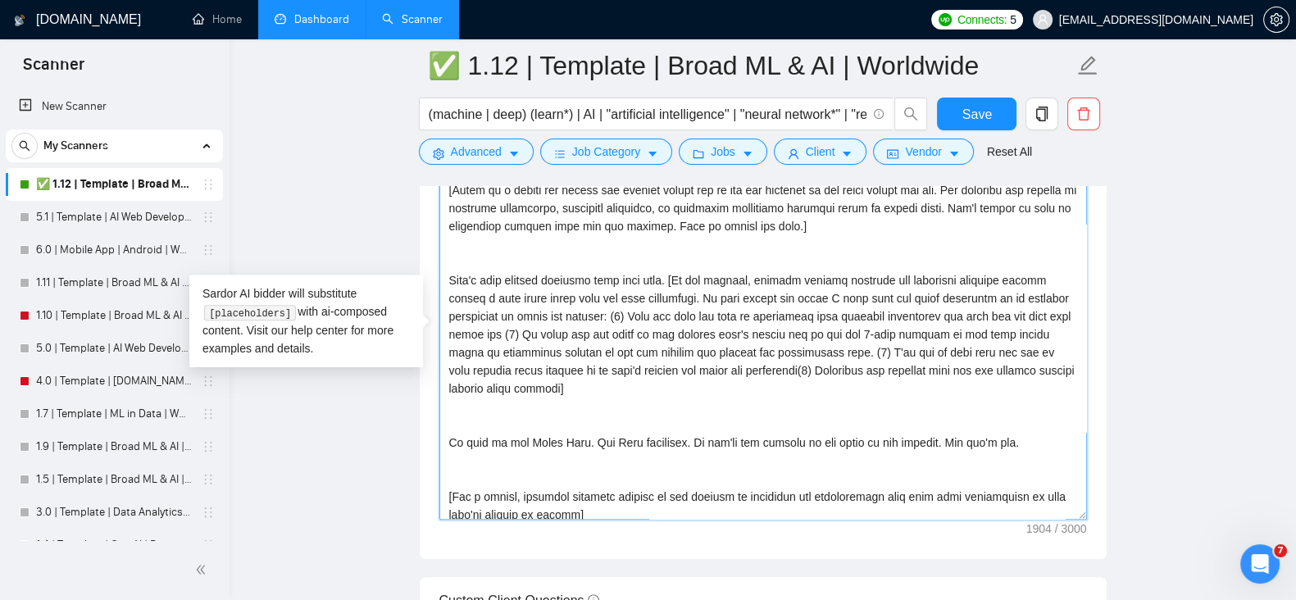
click at [695, 280] on textarea "Cover letter template:" at bounding box center [763, 335] width 648 height 369
click at [871, 283] on textarea "Cover letter template:" at bounding box center [763, 335] width 648 height 369
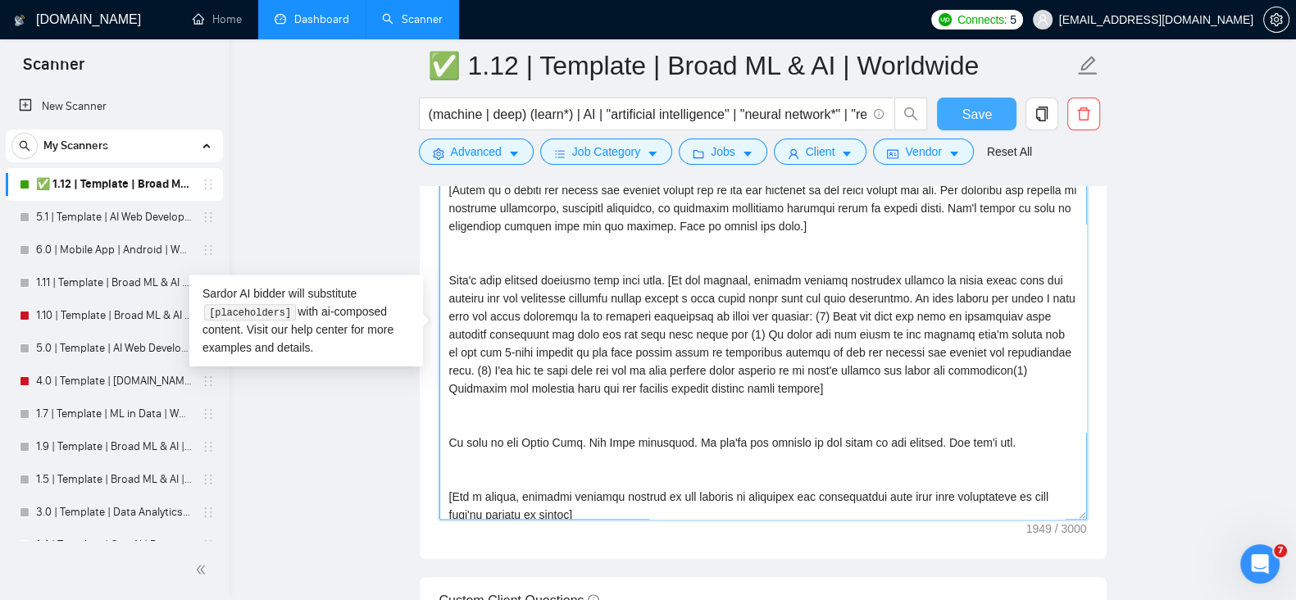
type textarea "[Loremi dol sitame consectet adipi elitse, doeiusmod te inc utl etdolor' magnaa…"
click at [982, 111] on span "Save" at bounding box center [978, 114] width 30 height 20
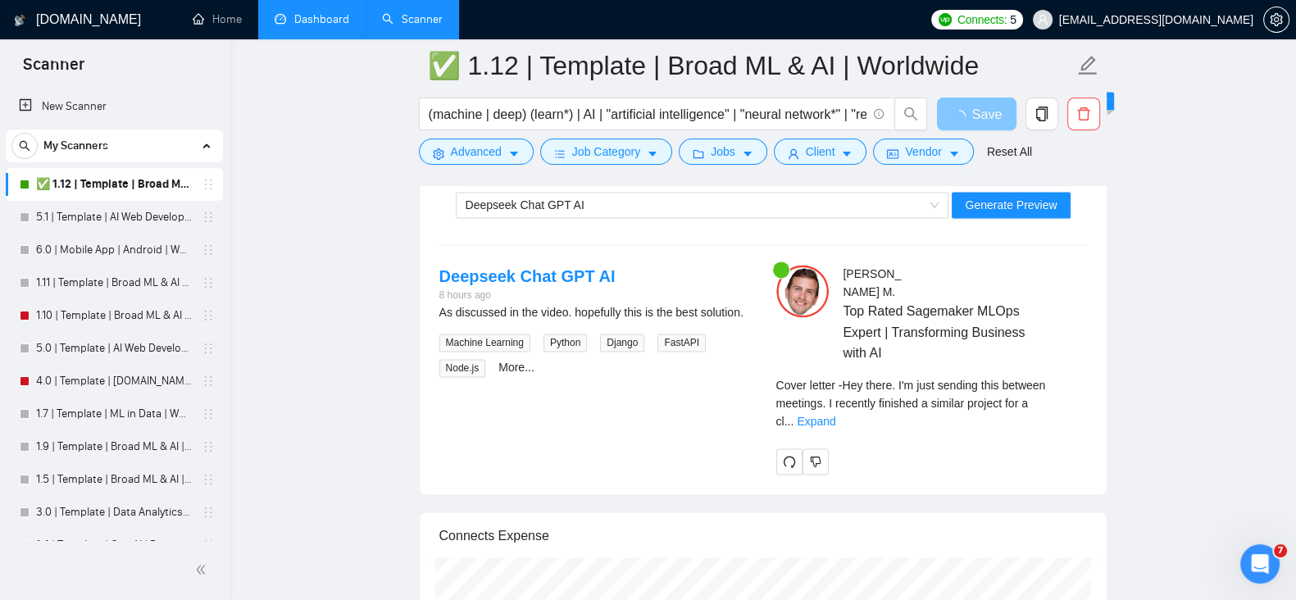
scroll to position [3142, 0]
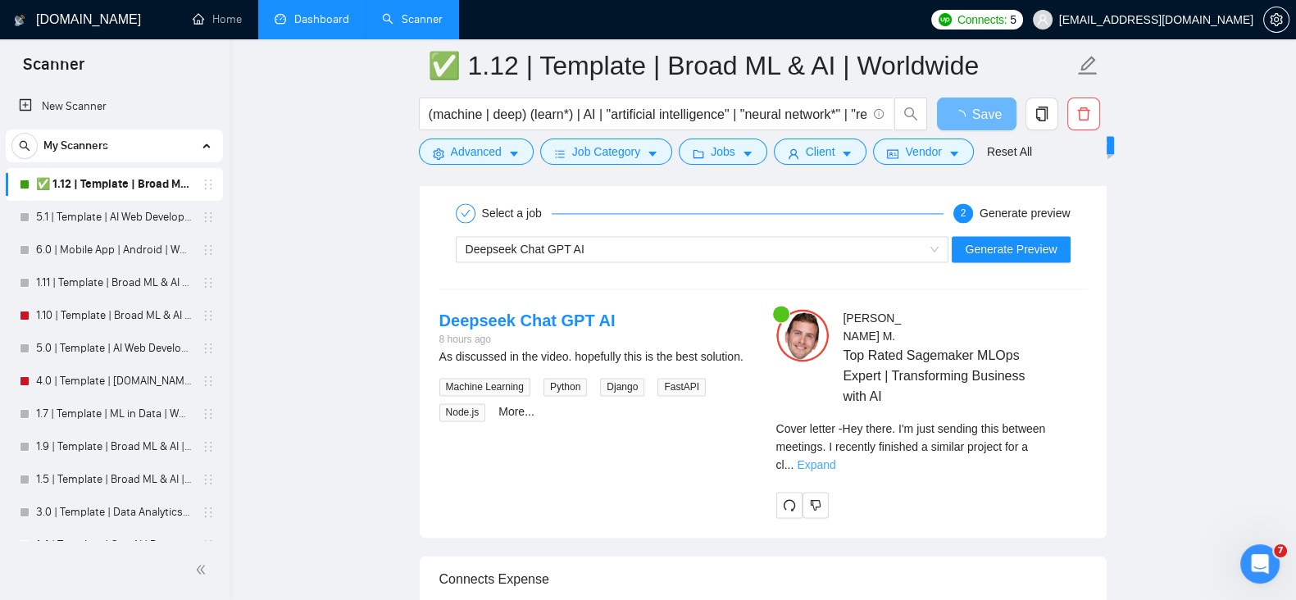
click at [835, 458] on link "Expand" at bounding box center [816, 464] width 39 height 13
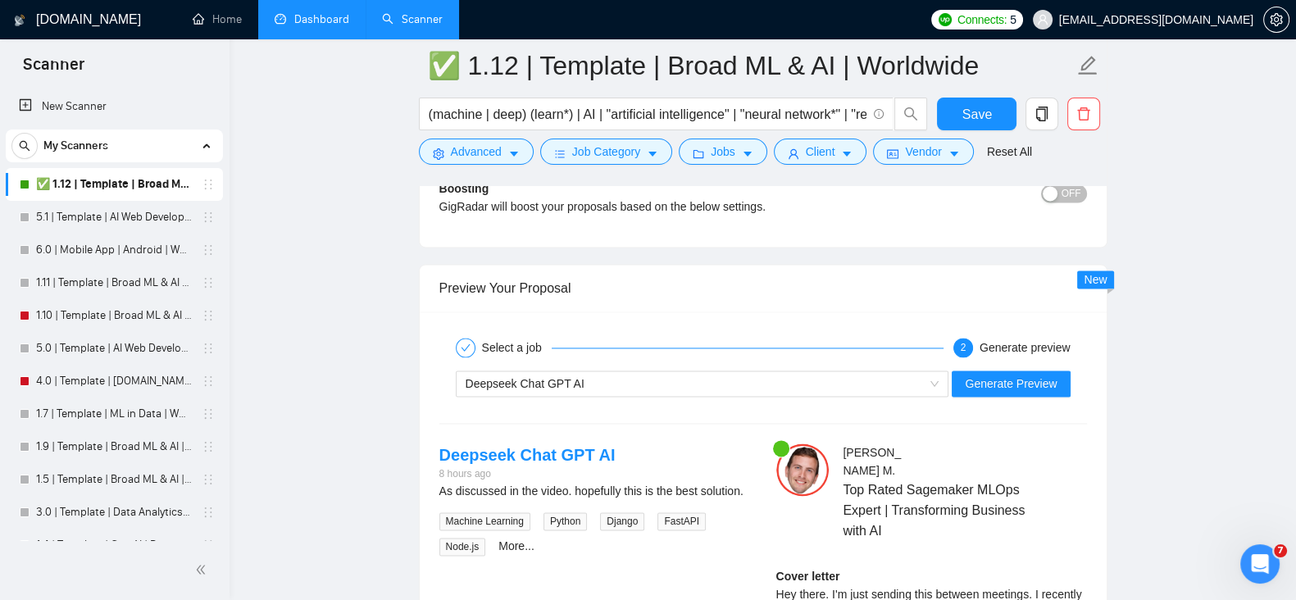
scroll to position [3006, 0]
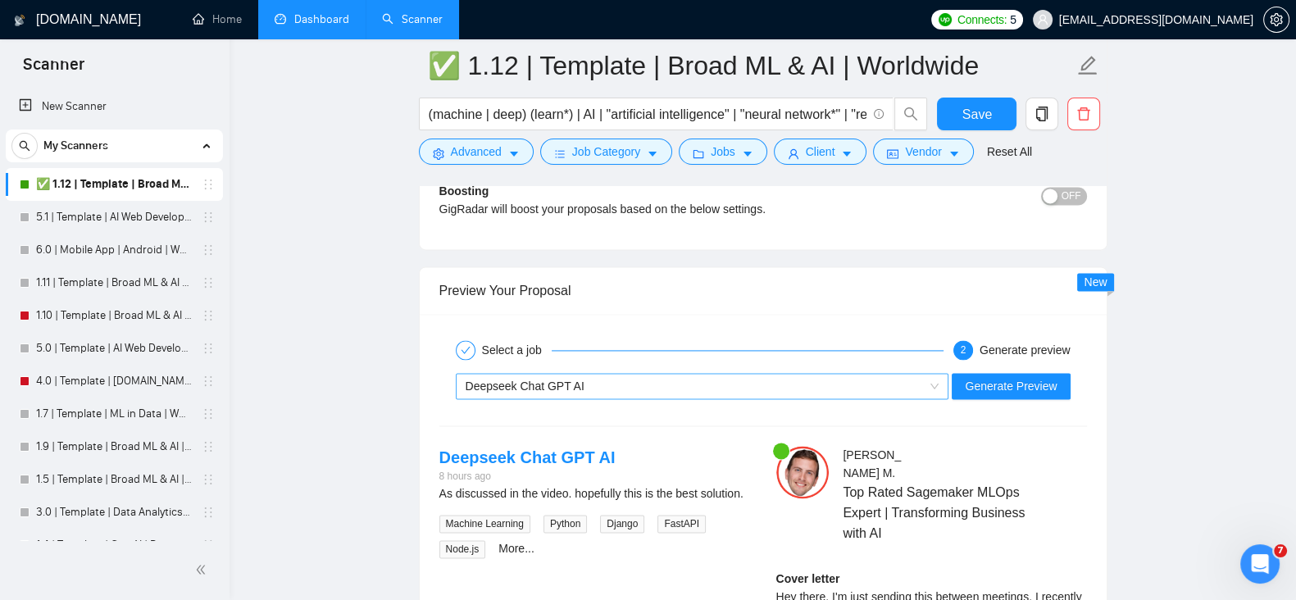
click at [861, 381] on div "Deepseek Chat GPT AI" at bounding box center [695, 386] width 459 height 25
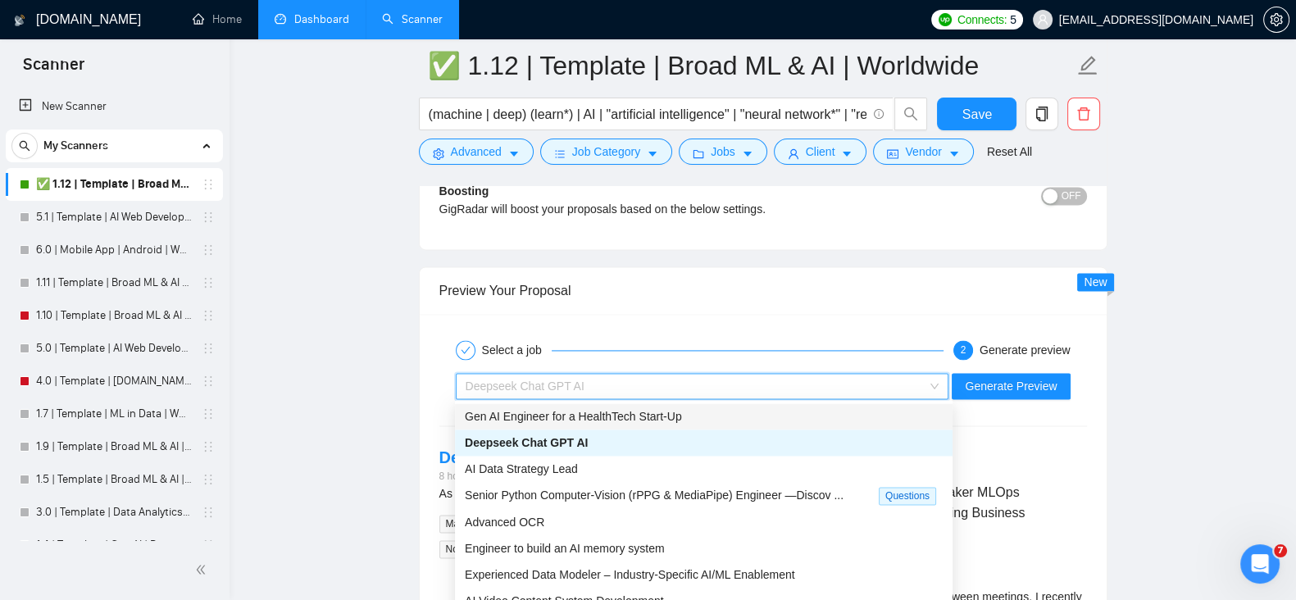
click at [715, 421] on div "Gen AI Engineer for a HealthTech Start-Up" at bounding box center [704, 416] width 478 height 18
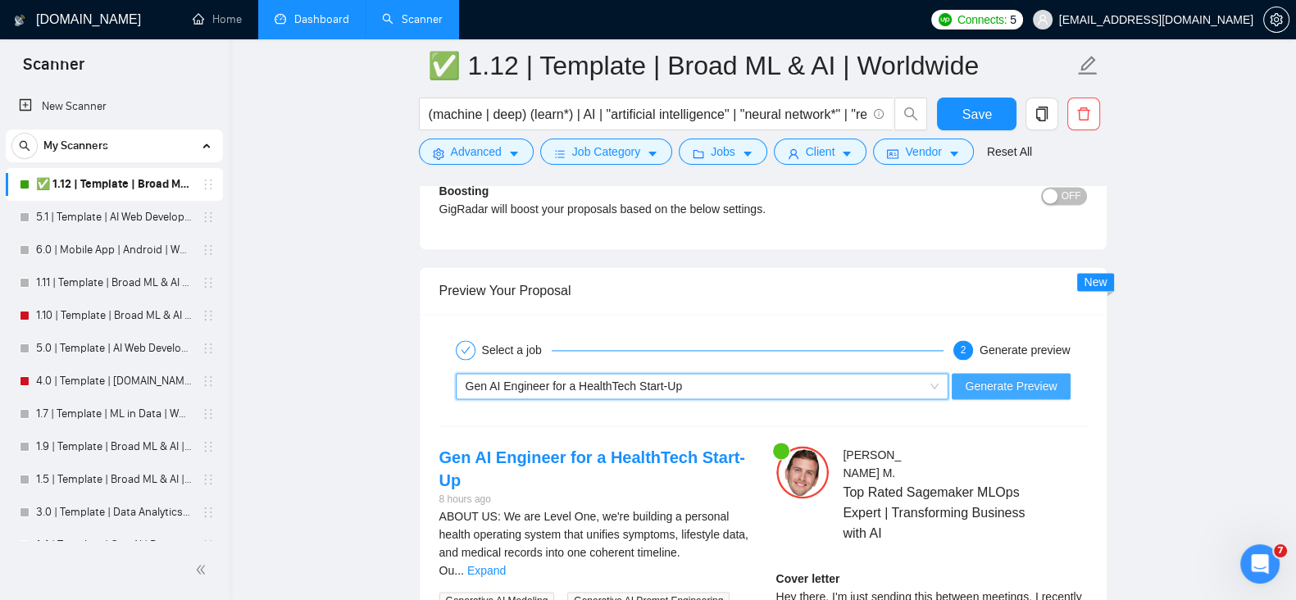
click at [1044, 378] on span "Generate Preview" at bounding box center [1011, 386] width 92 height 18
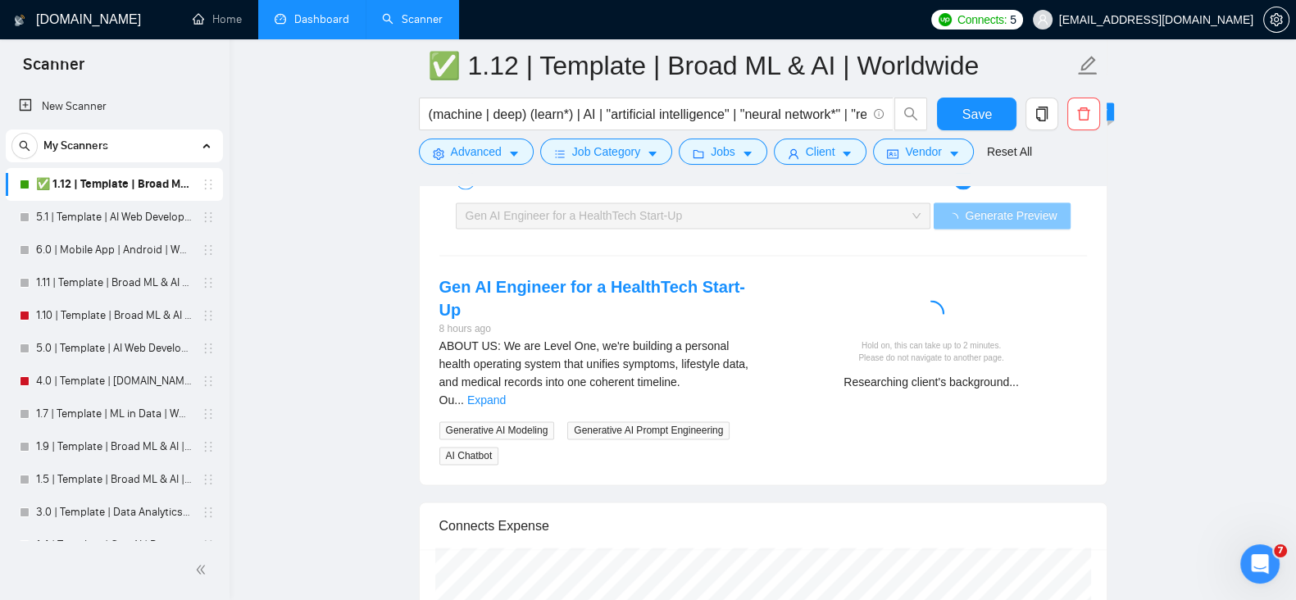
scroll to position [3142, 0]
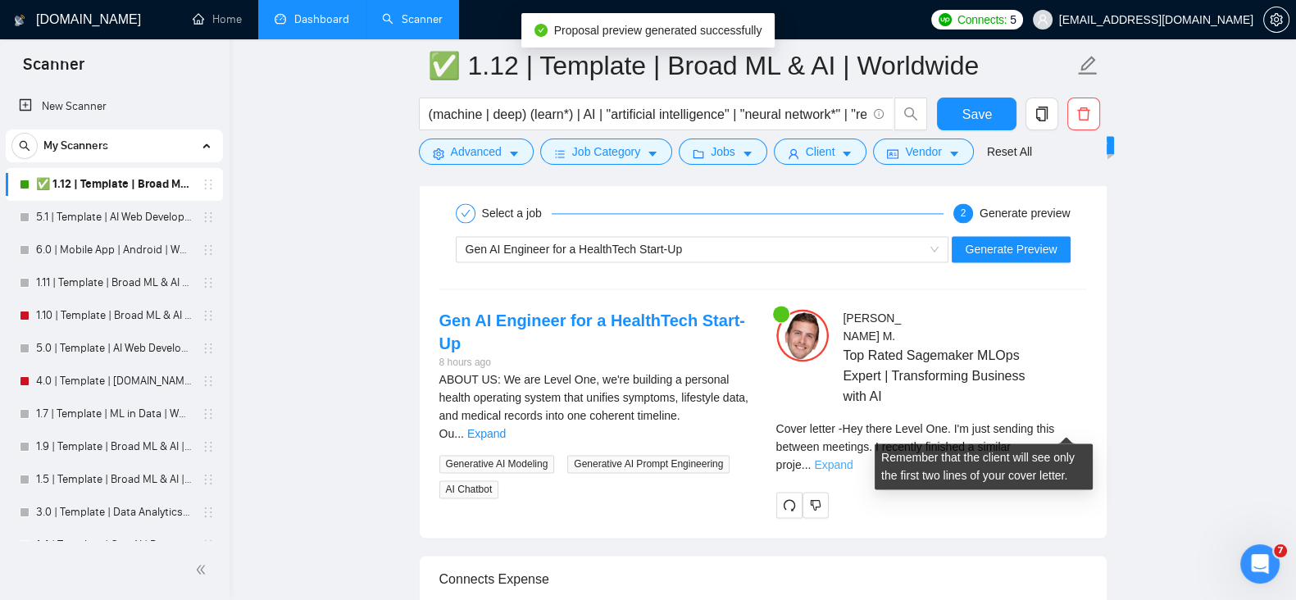
click at [853, 458] on link "Expand" at bounding box center [833, 464] width 39 height 13
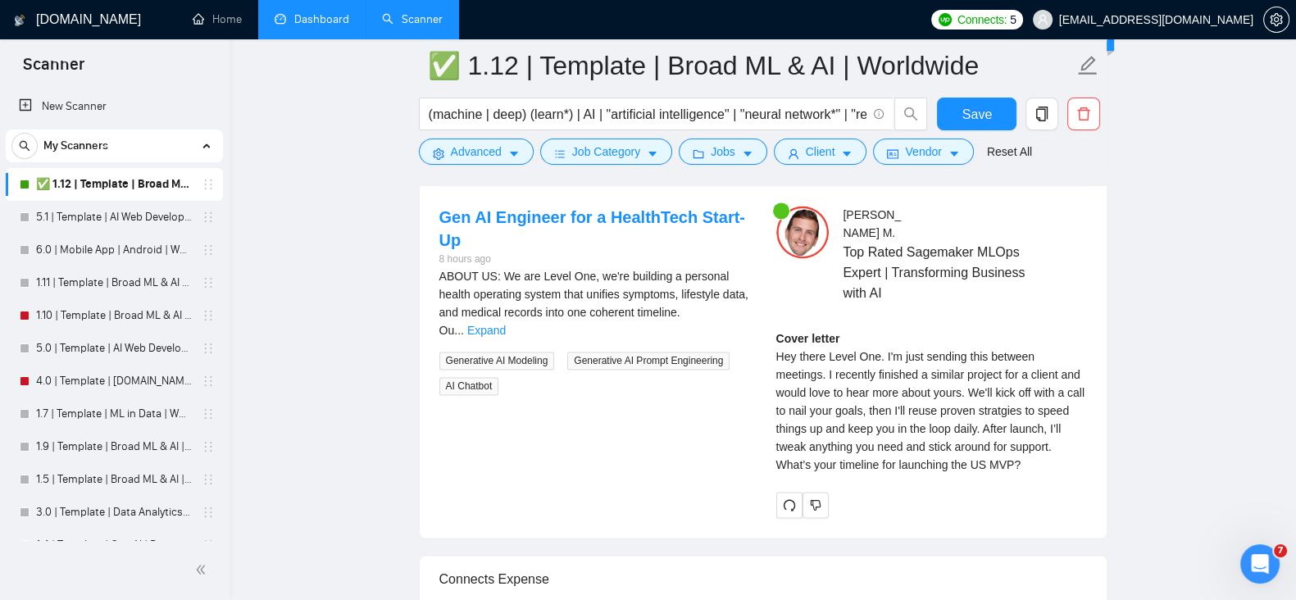
scroll to position [3279, 0]
